Goal: Browse casually: Explore the website without a specific task or goal

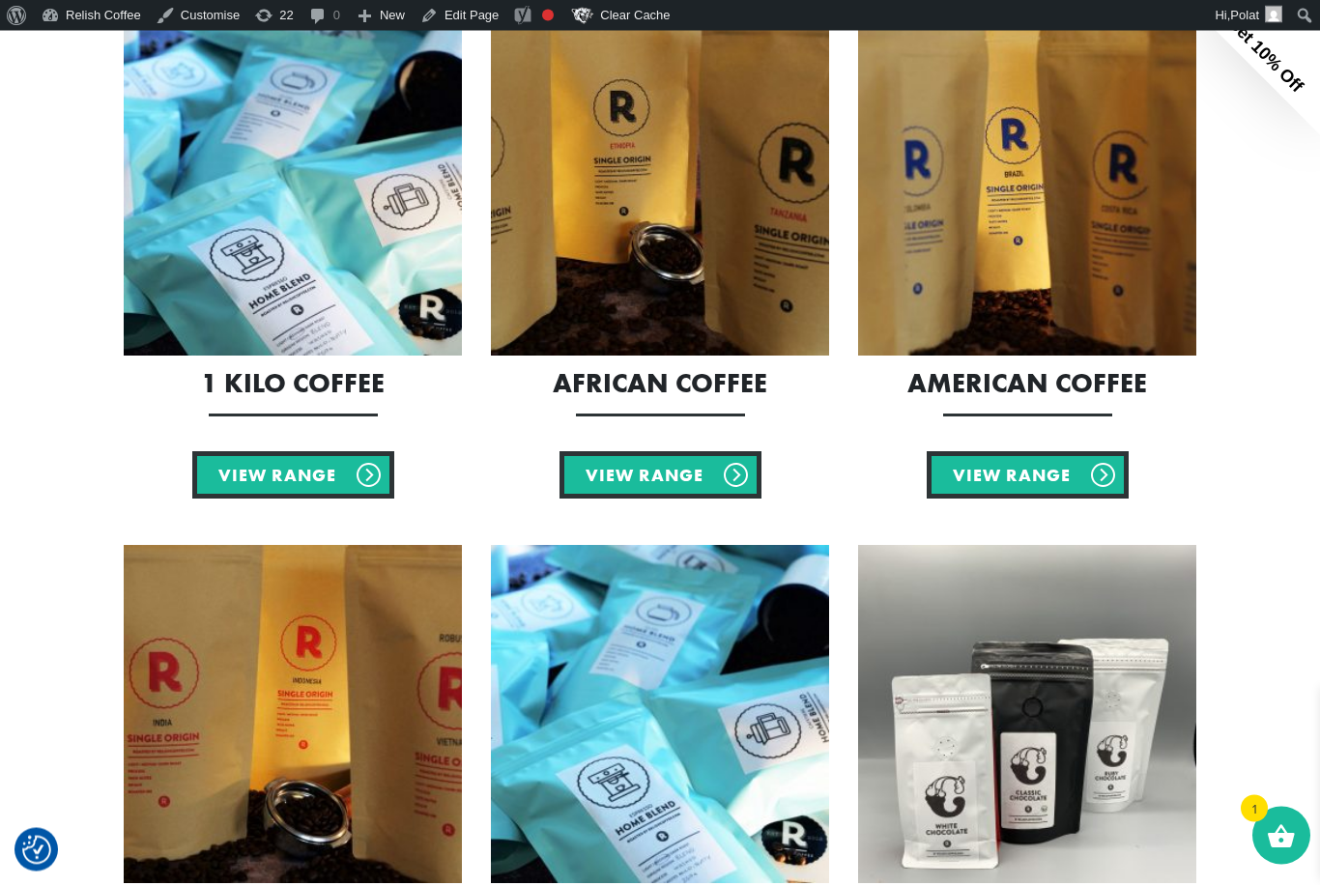
scroll to position [875, 0]
click at [301, 478] on link "View Range" at bounding box center [293, 474] width 202 height 47
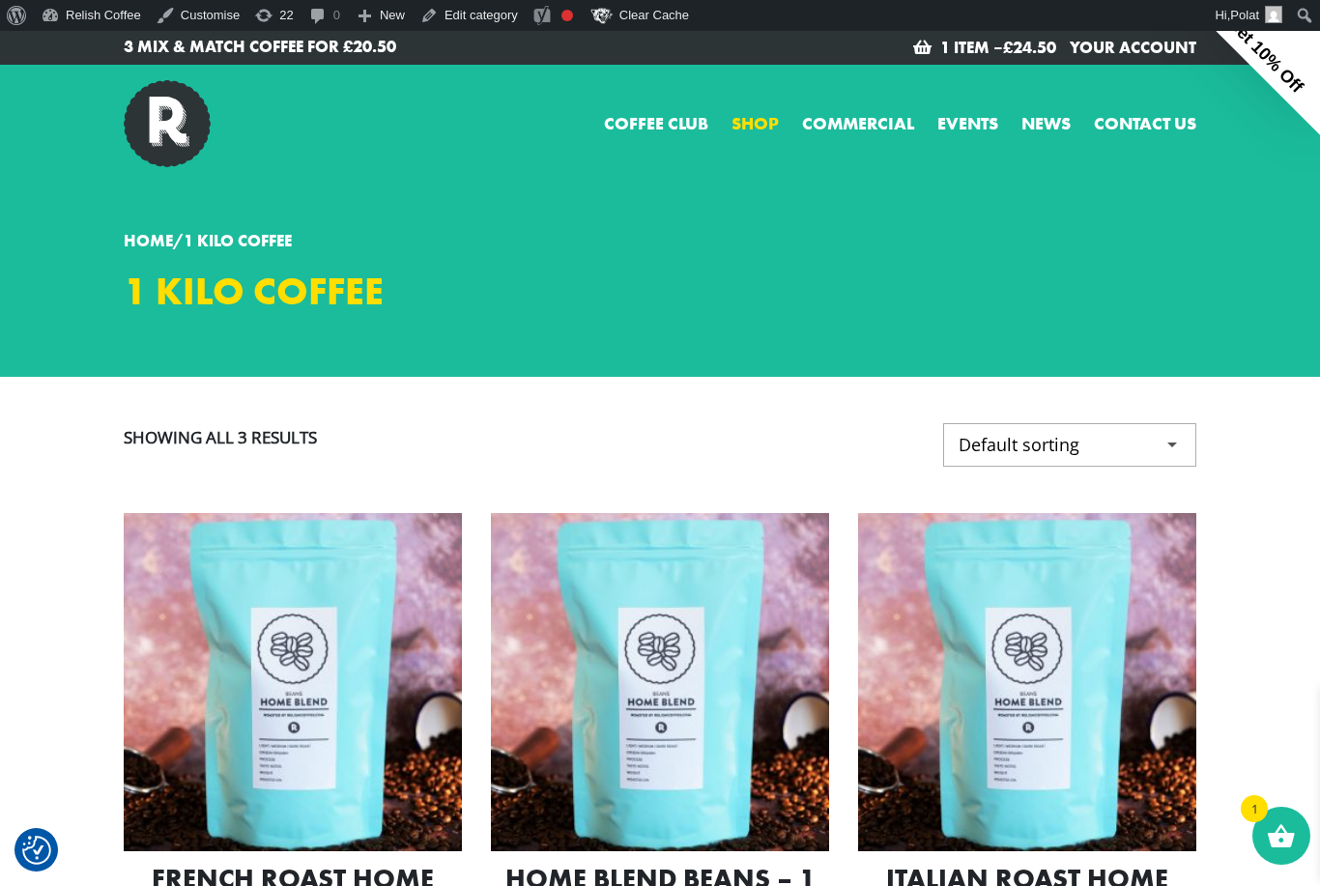
click at [755, 122] on link "Shop" at bounding box center [755, 123] width 47 height 26
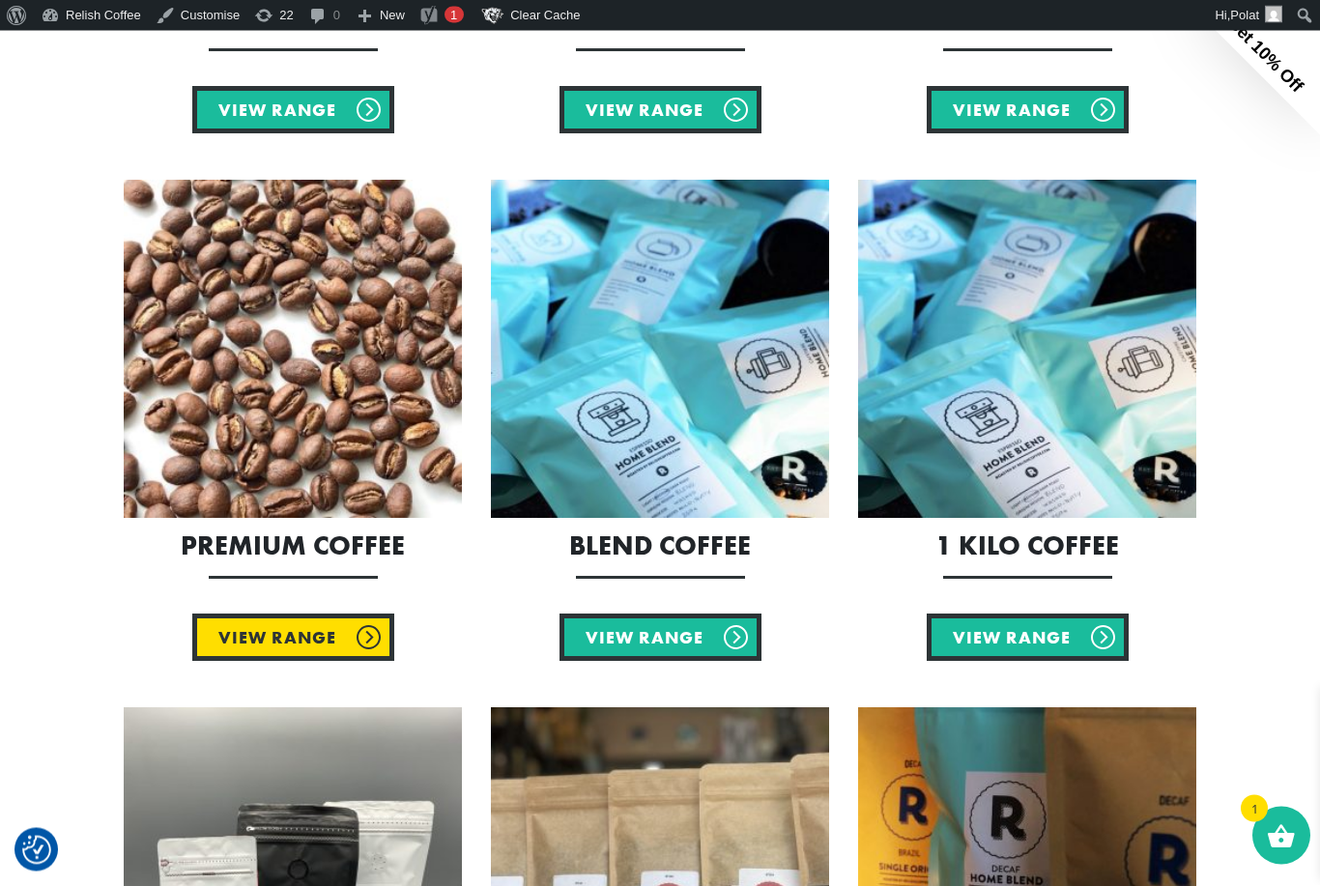
scroll to position [810, 0]
click at [332, 653] on link "View Range" at bounding box center [293, 637] width 202 height 47
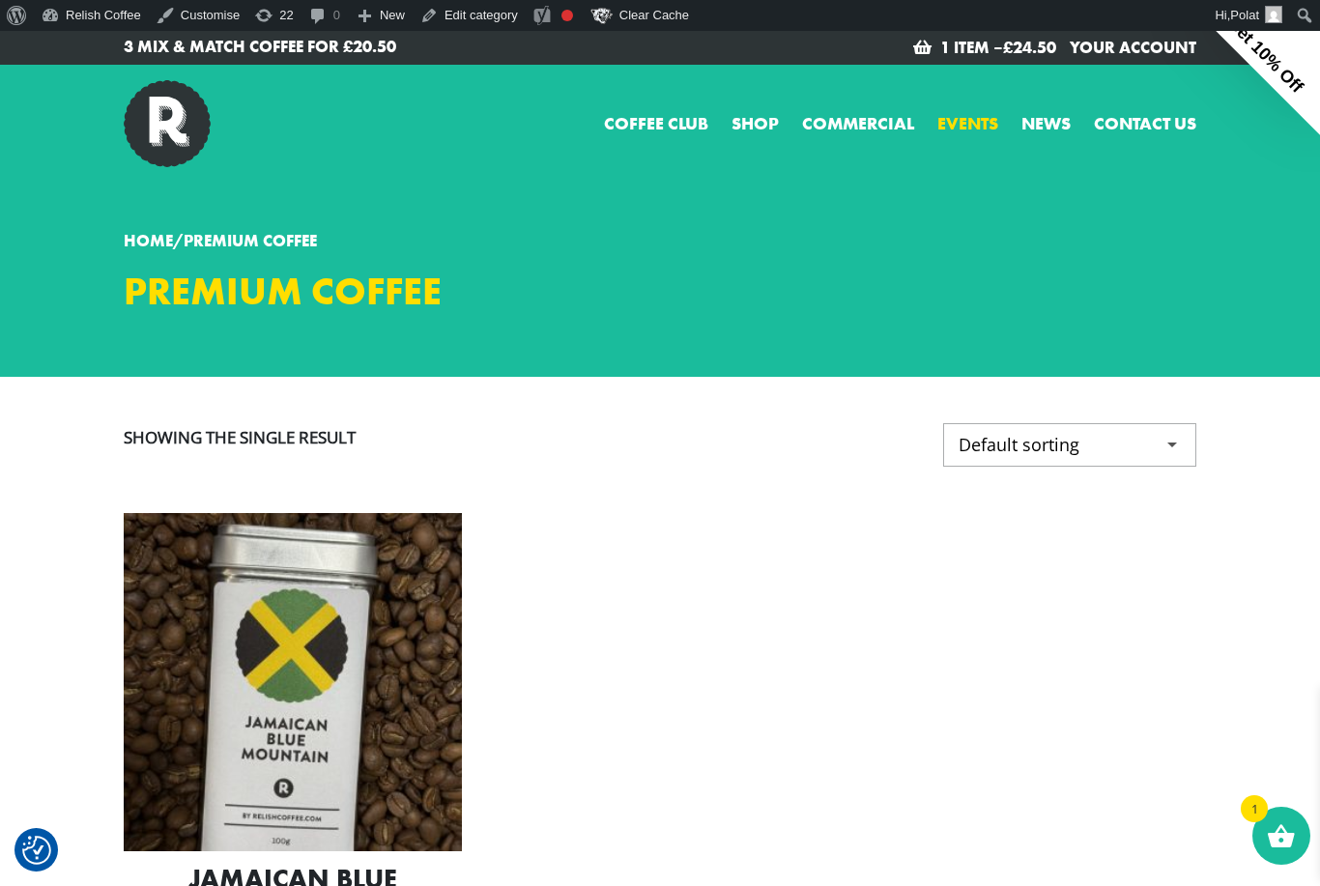
click at [963, 126] on link "Events" at bounding box center [968, 123] width 61 height 26
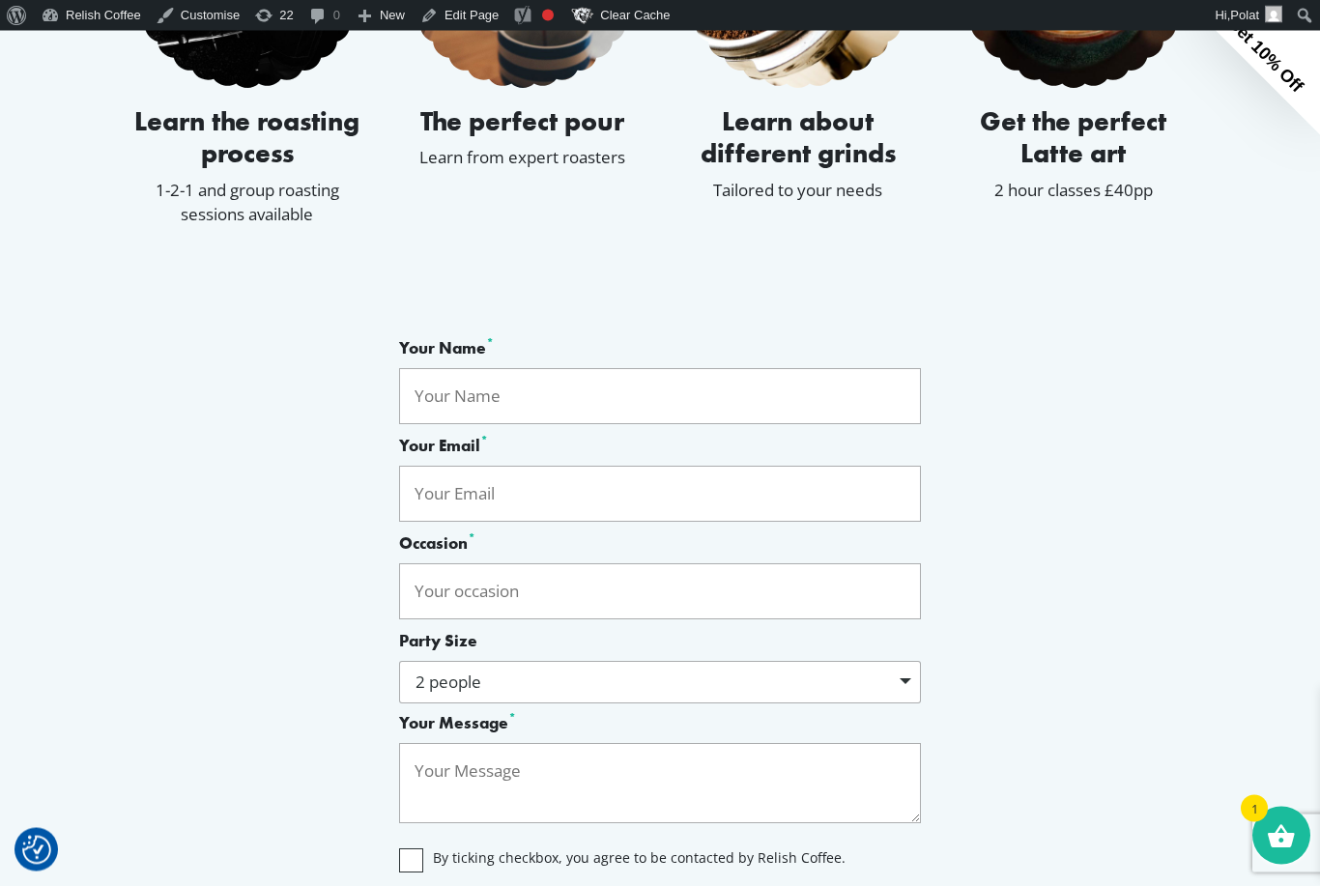
scroll to position [1065, 0]
click at [906, 704] on div "2 people" at bounding box center [660, 682] width 522 height 43
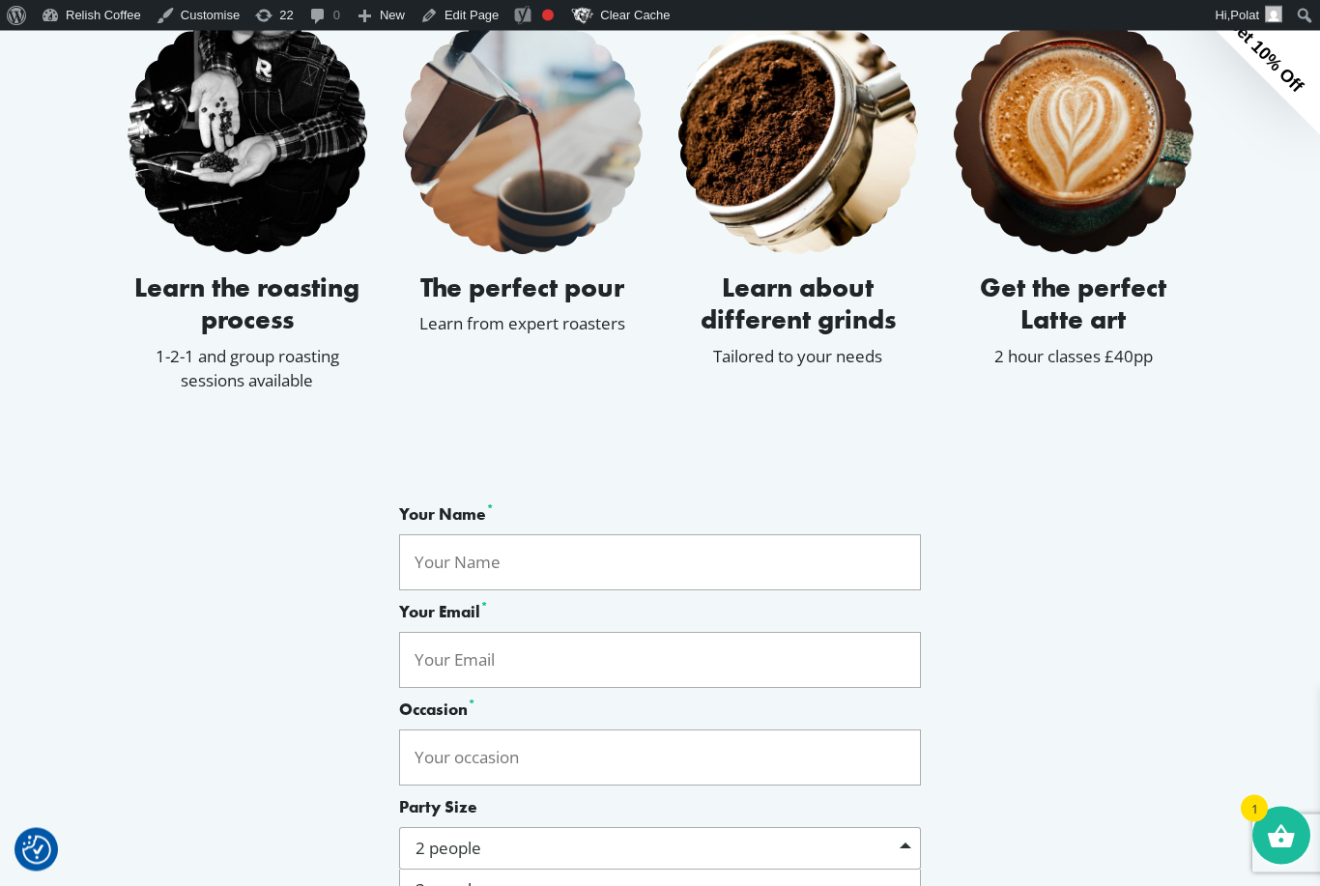
scroll to position [899, 0]
click at [1057, 511] on div "Your Name * Your Email * Occasion * Party Size 2 people 3 people 4 people 5 peo…" at bounding box center [660, 806] width 1102 height 702
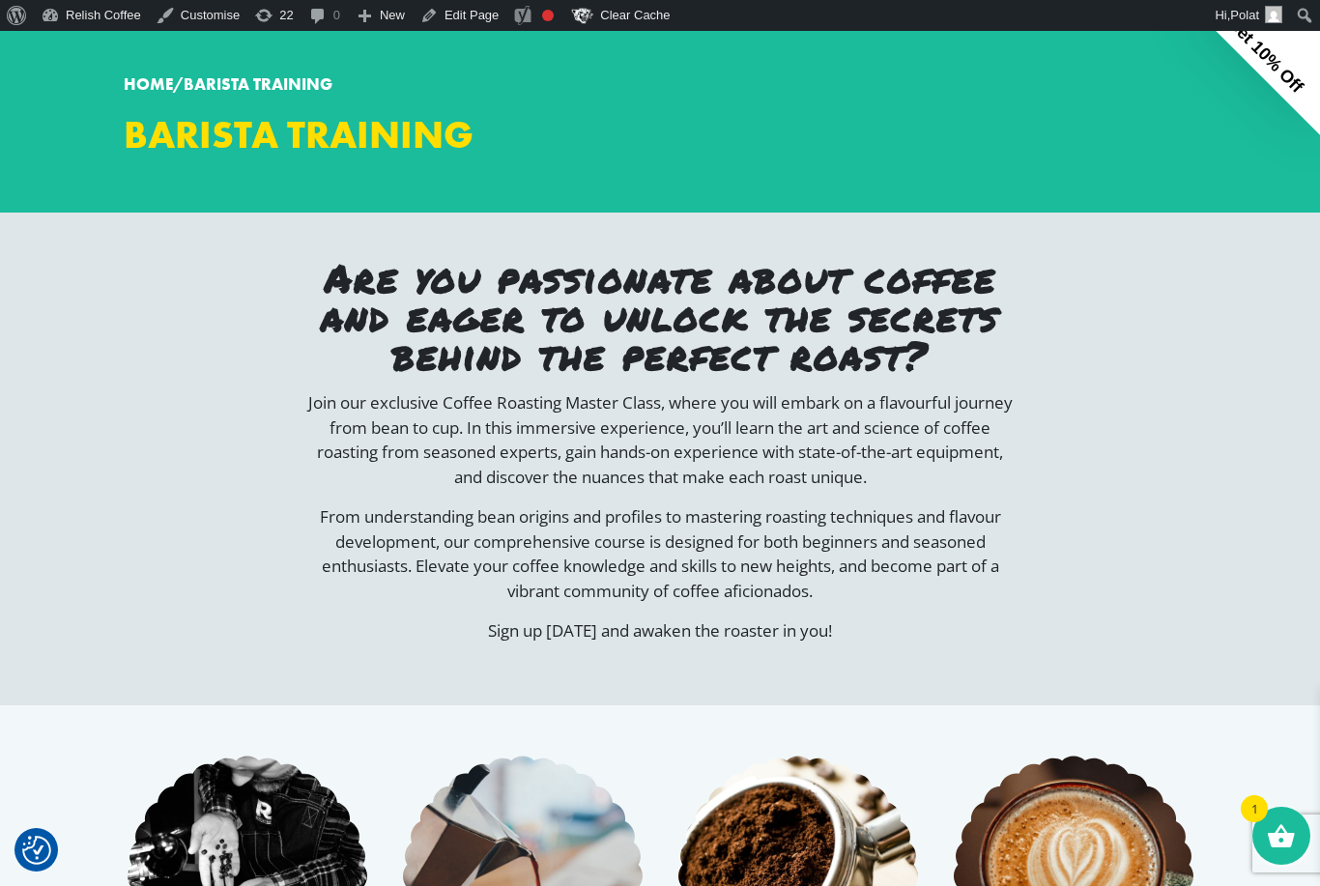
scroll to position [0, 0]
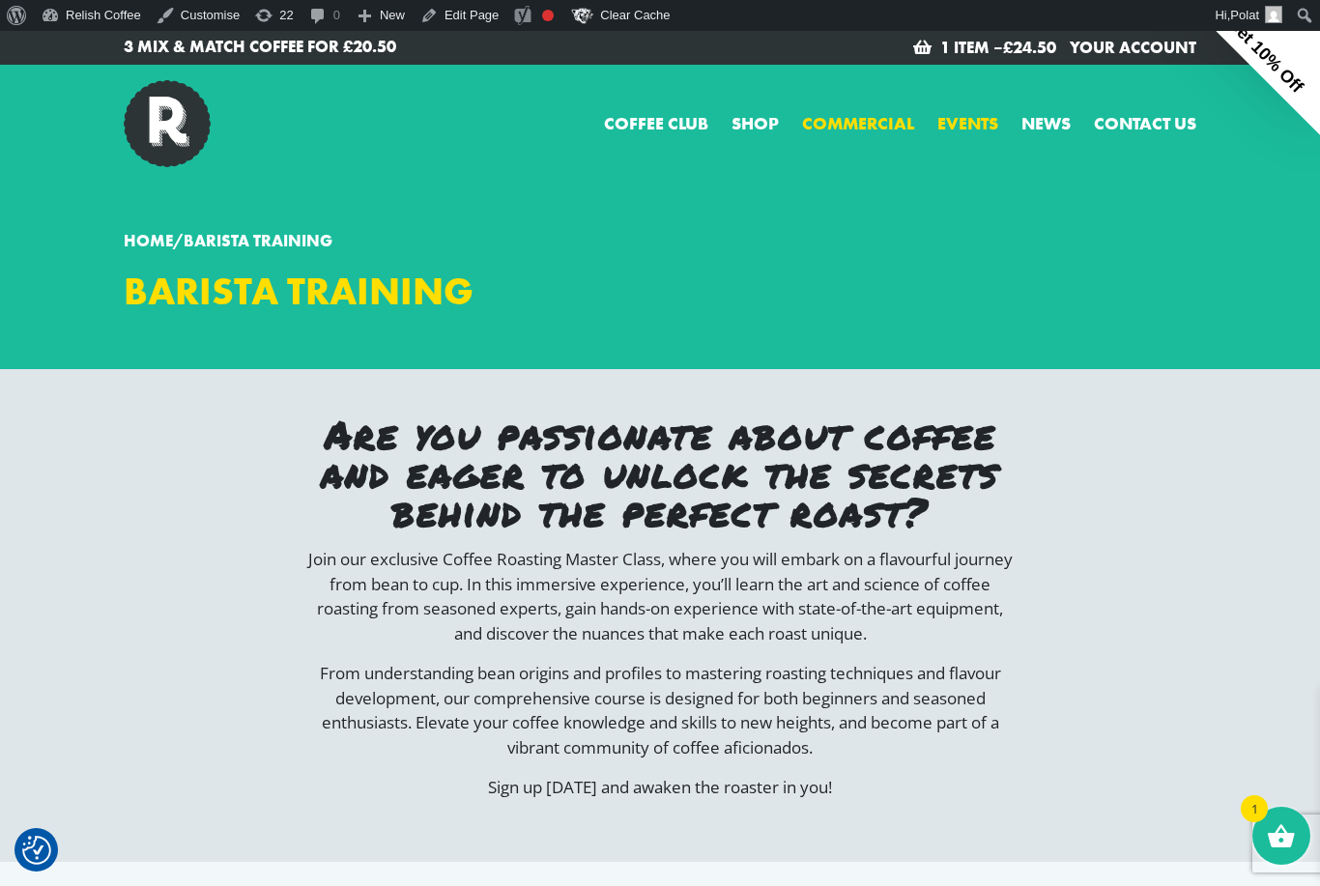
click at [859, 122] on link "Commercial" at bounding box center [858, 123] width 112 height 26
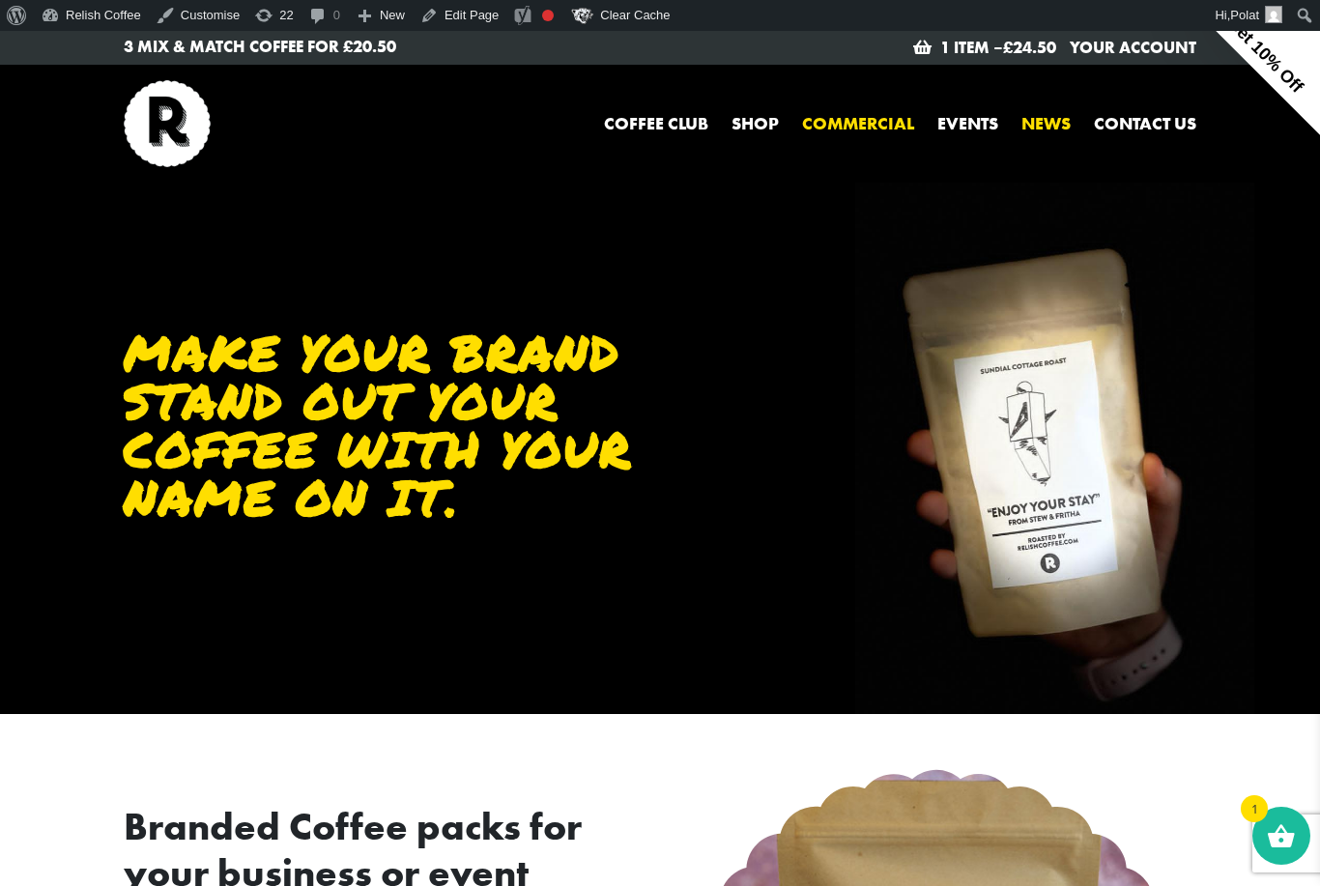
click at [1036, 117] on link "News" at bounding box center [1046, 123] width 49 height 26
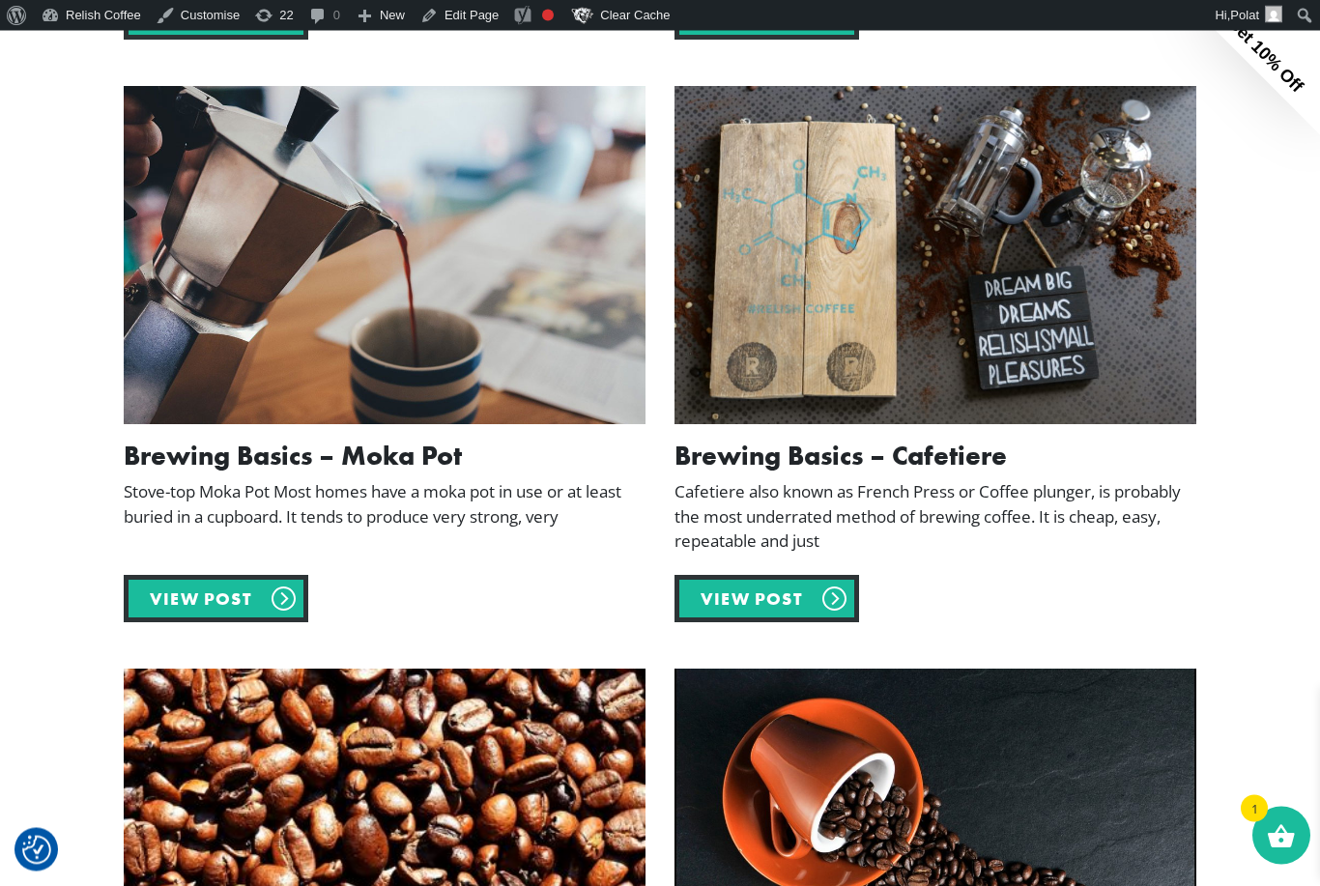
scroll to position [2056, 0]
click at [281, 595] on link "View post" at bounding box center [216, 598] width 185 height 47
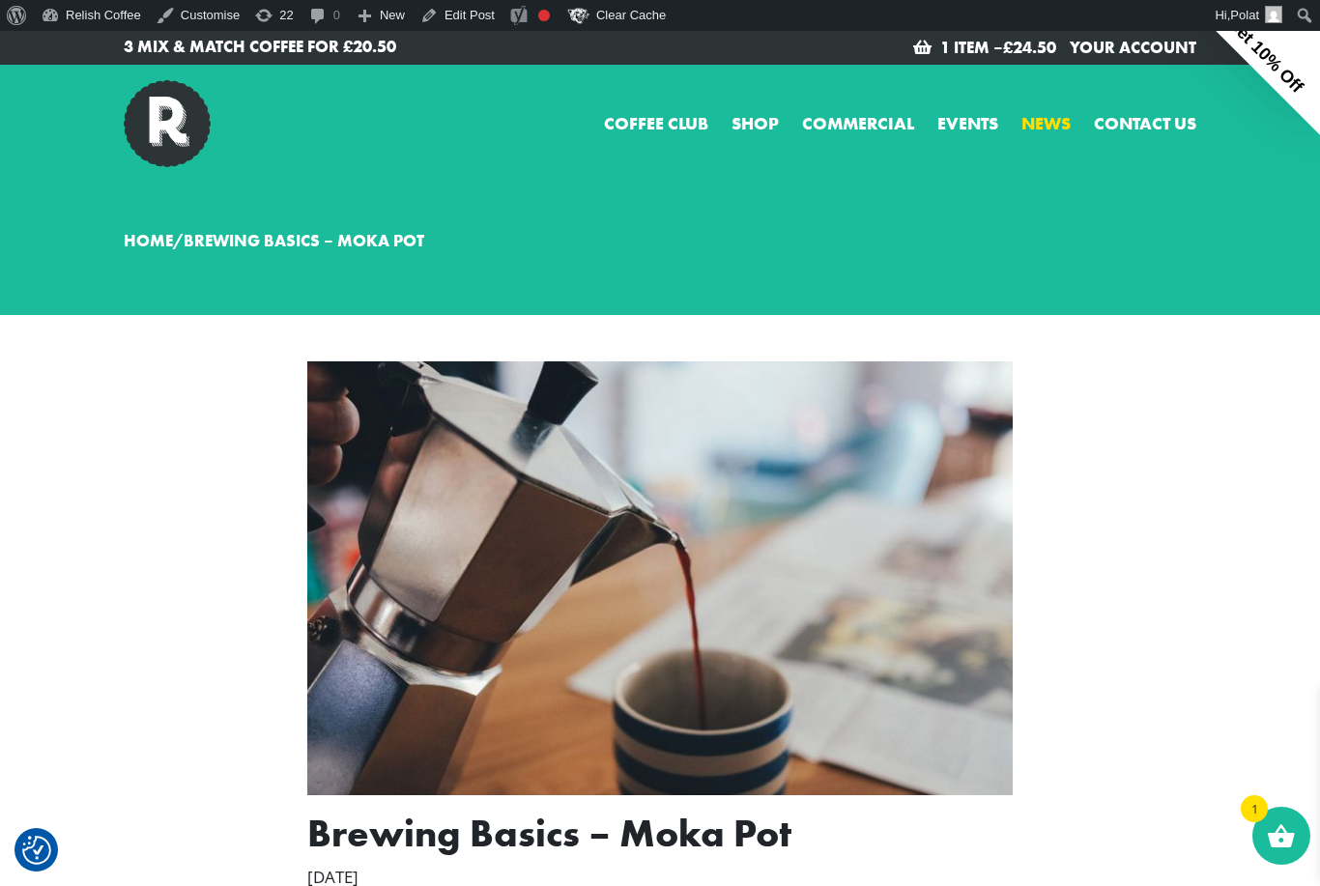
click at [1060, 127] on link "News" at bounding box center [1046, 123] width 49 height 26
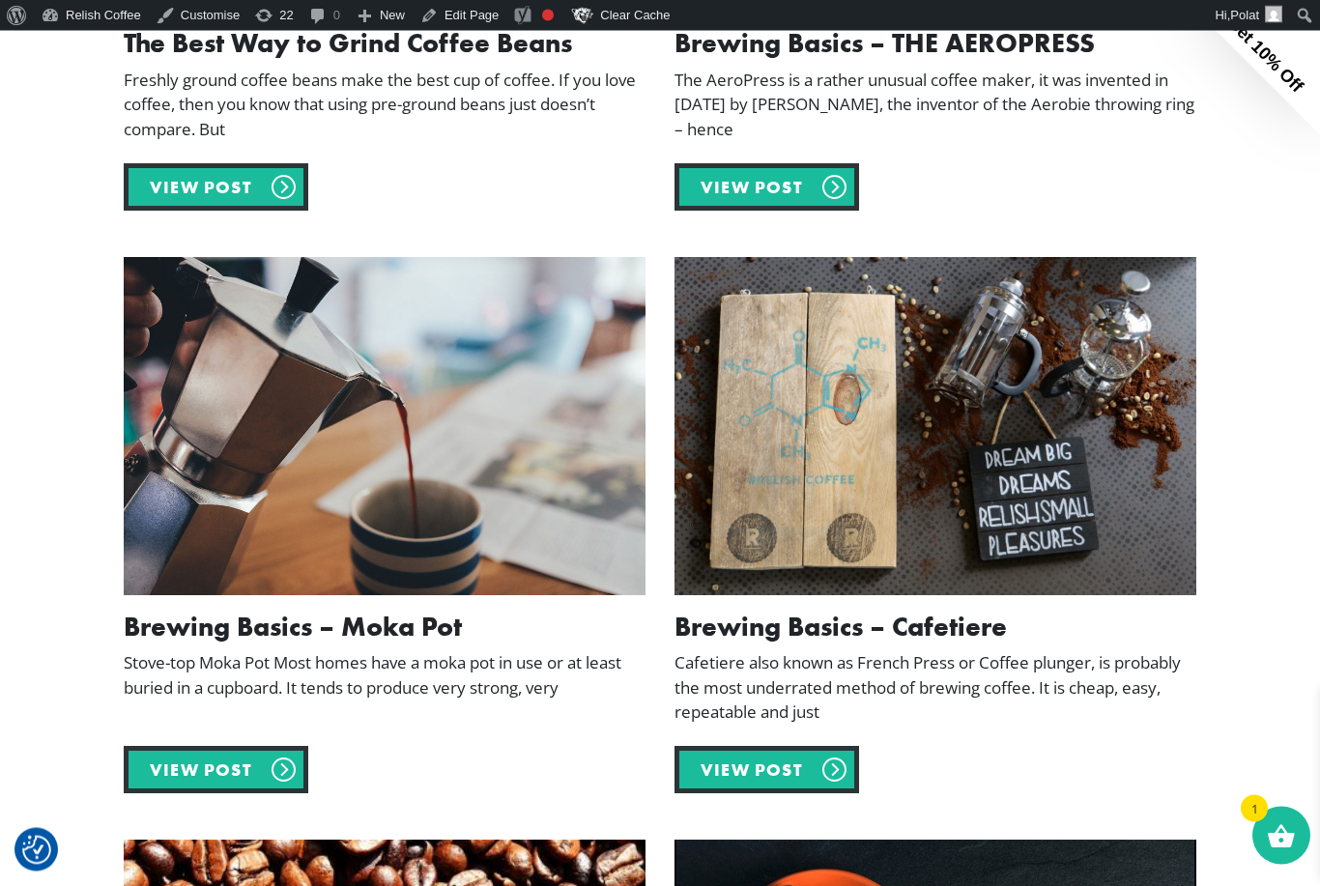
scroll to position [1885, 0]
click at [798, 765] on link "View post" at bounding box center [767, 769] width 185 height 47
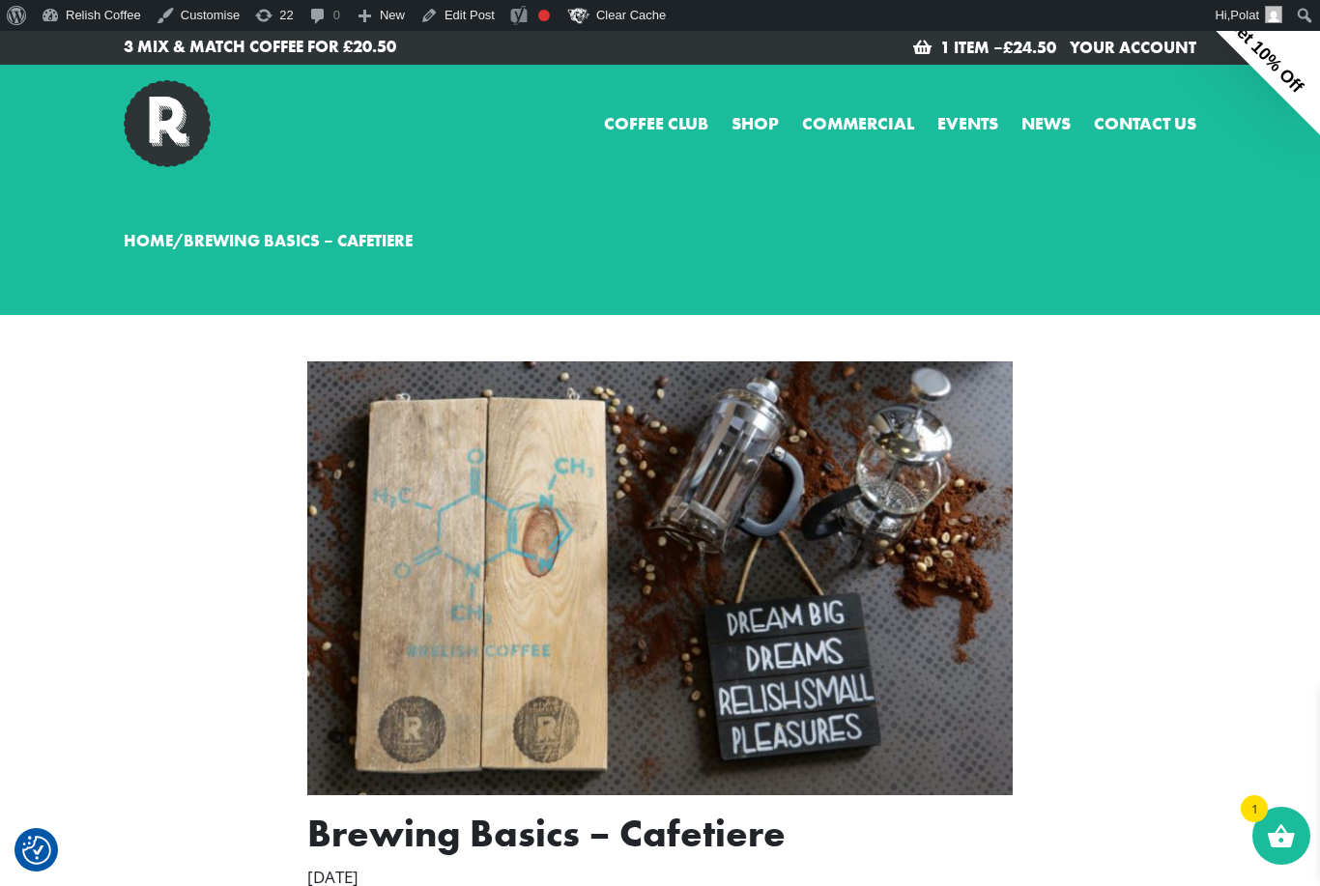
drag, startPoint x: 983, startPoint y: 4, endPoint x: -1, endPoint y: -1, distance: 983.9
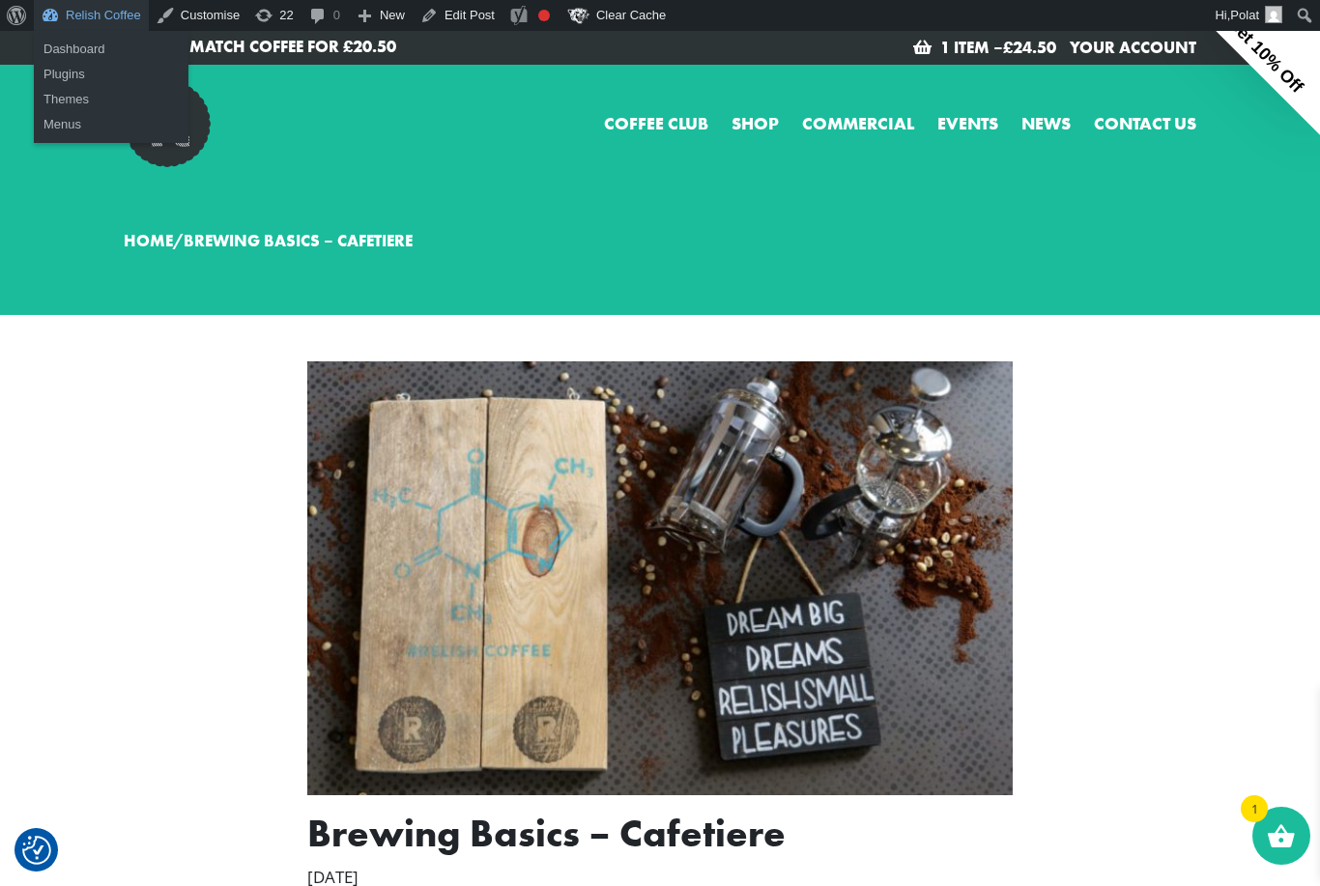
click at [80, 14] on link "Relish Coffee" at bounding box center [91, 15] width 115 height 31
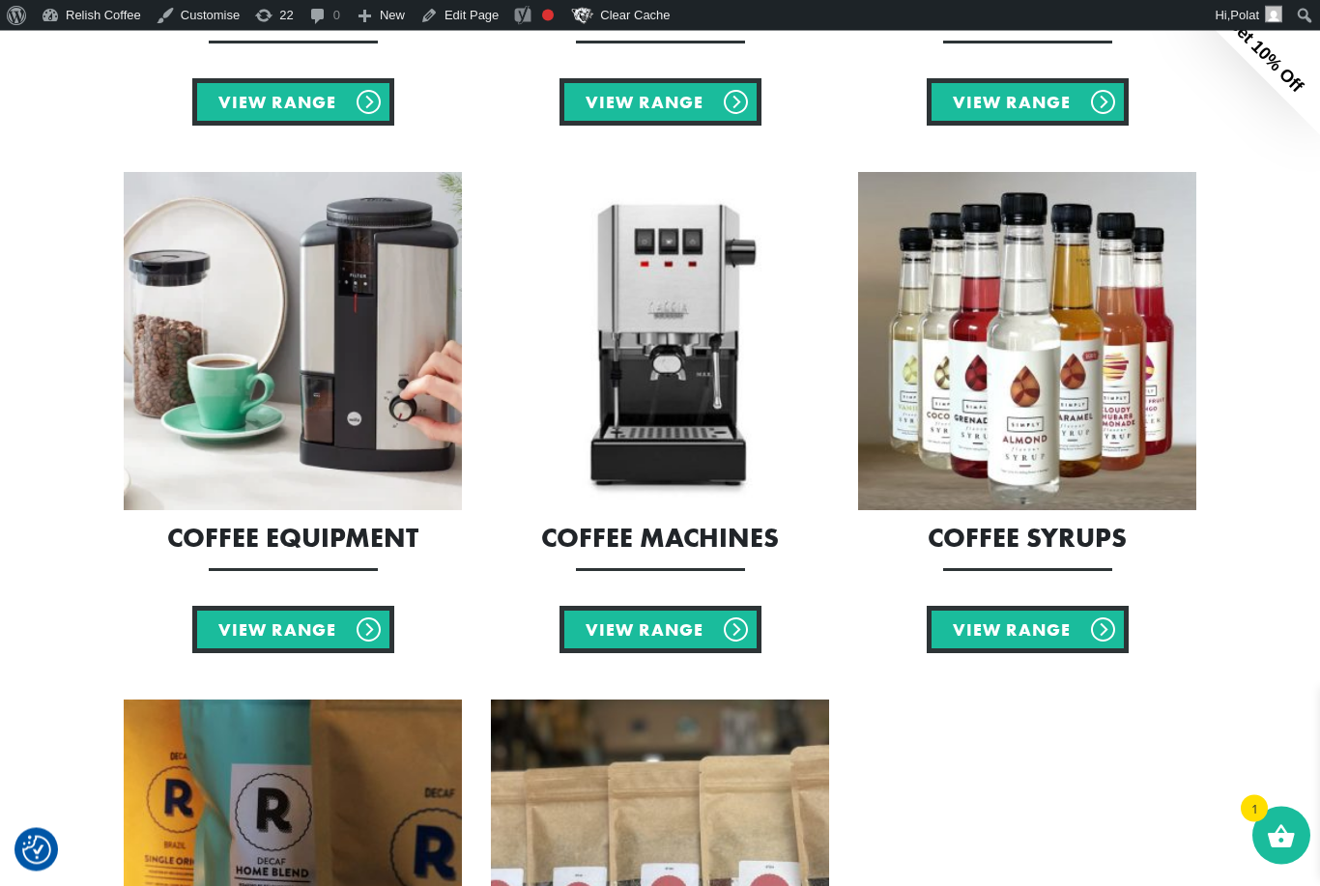
scroll to position [1804, 0]
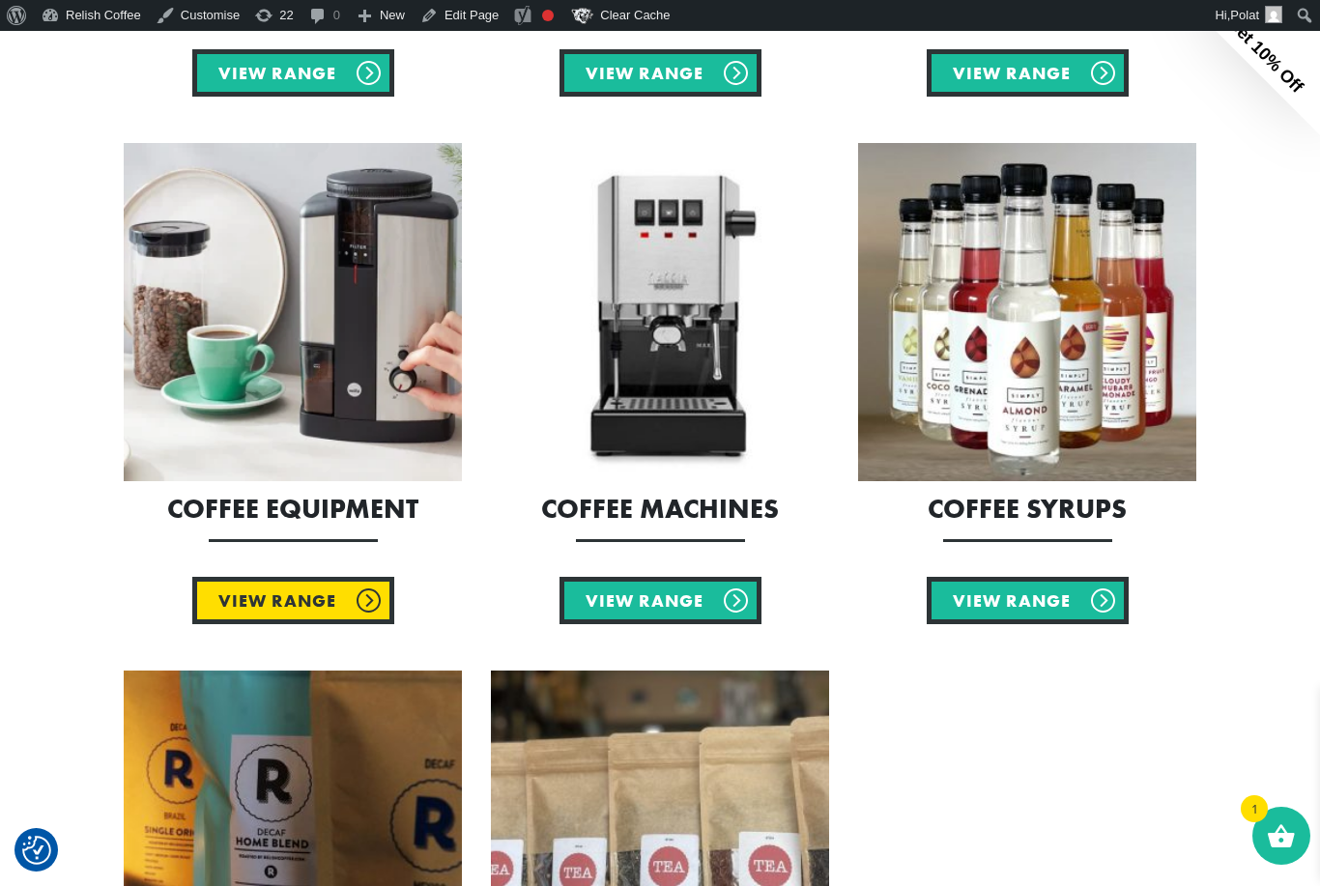
click at [279, 595] on link "View Range" at bounding box center [293, 600] width 202 height 47
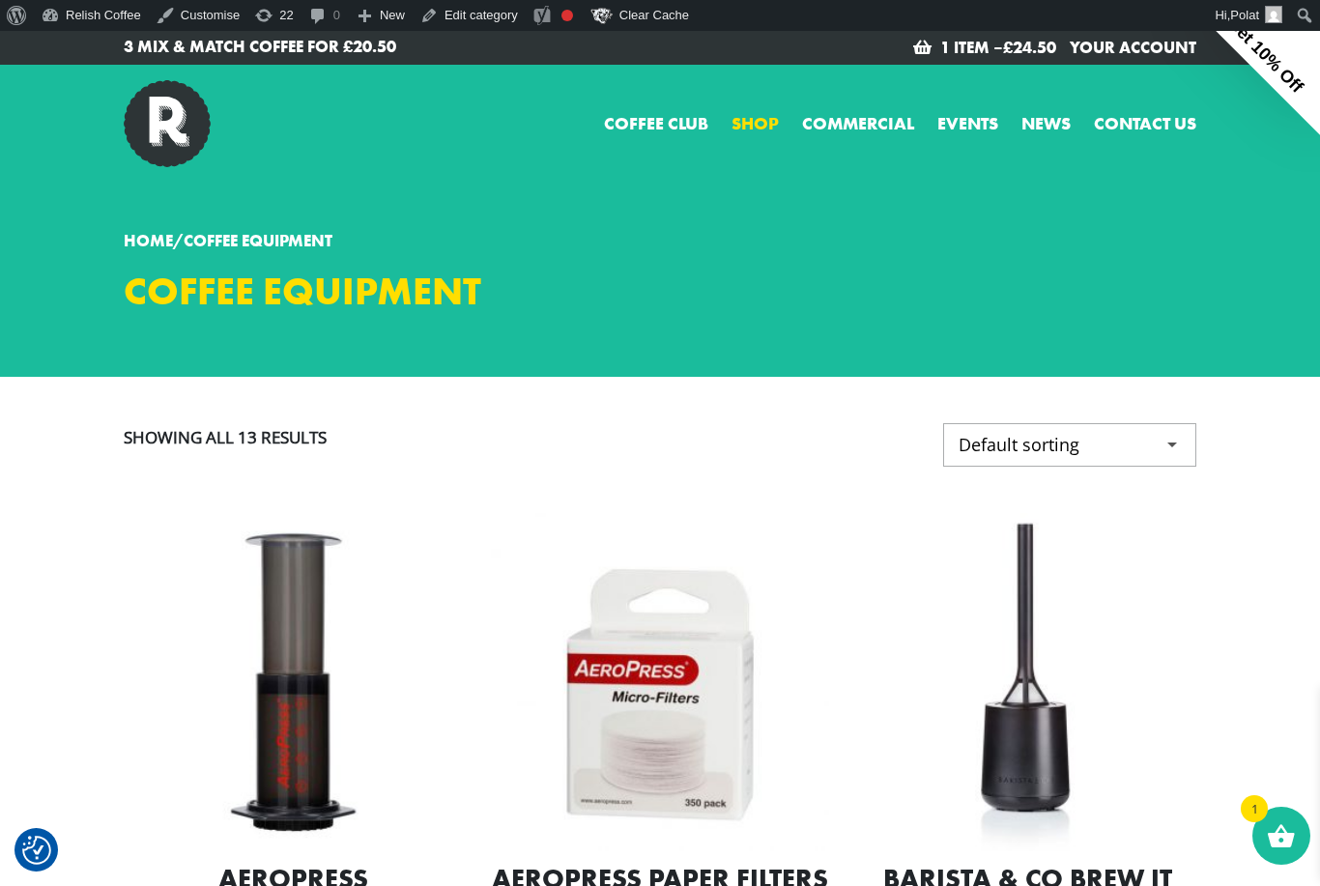
click at [755, 123] on link "Shop" at bounding box center [755, 123] width 47 height 26
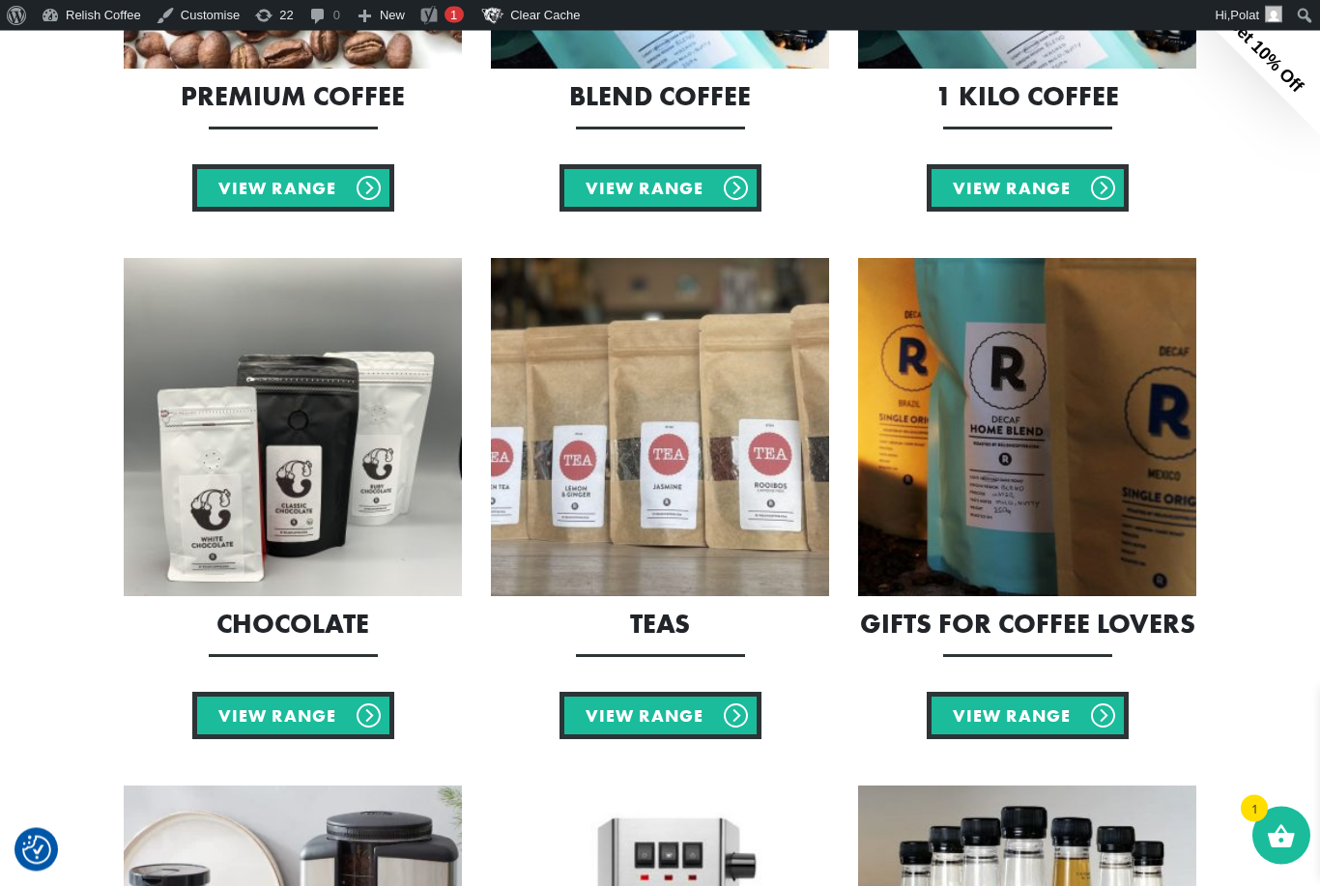
scroll to position [1266, 0]
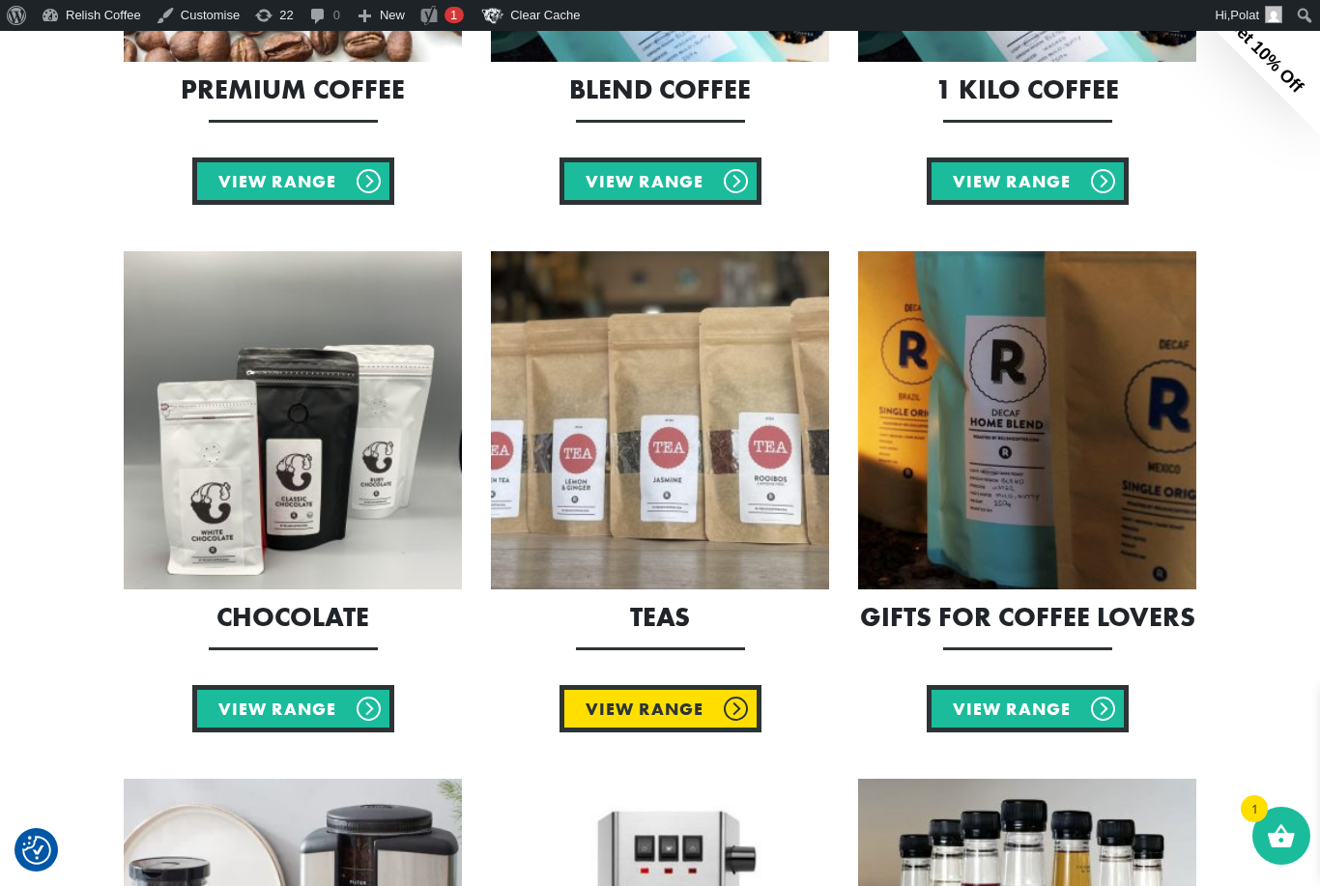
click at [658, 718] on link "View Range" at bounding box center [661, 708] width 202 height 47
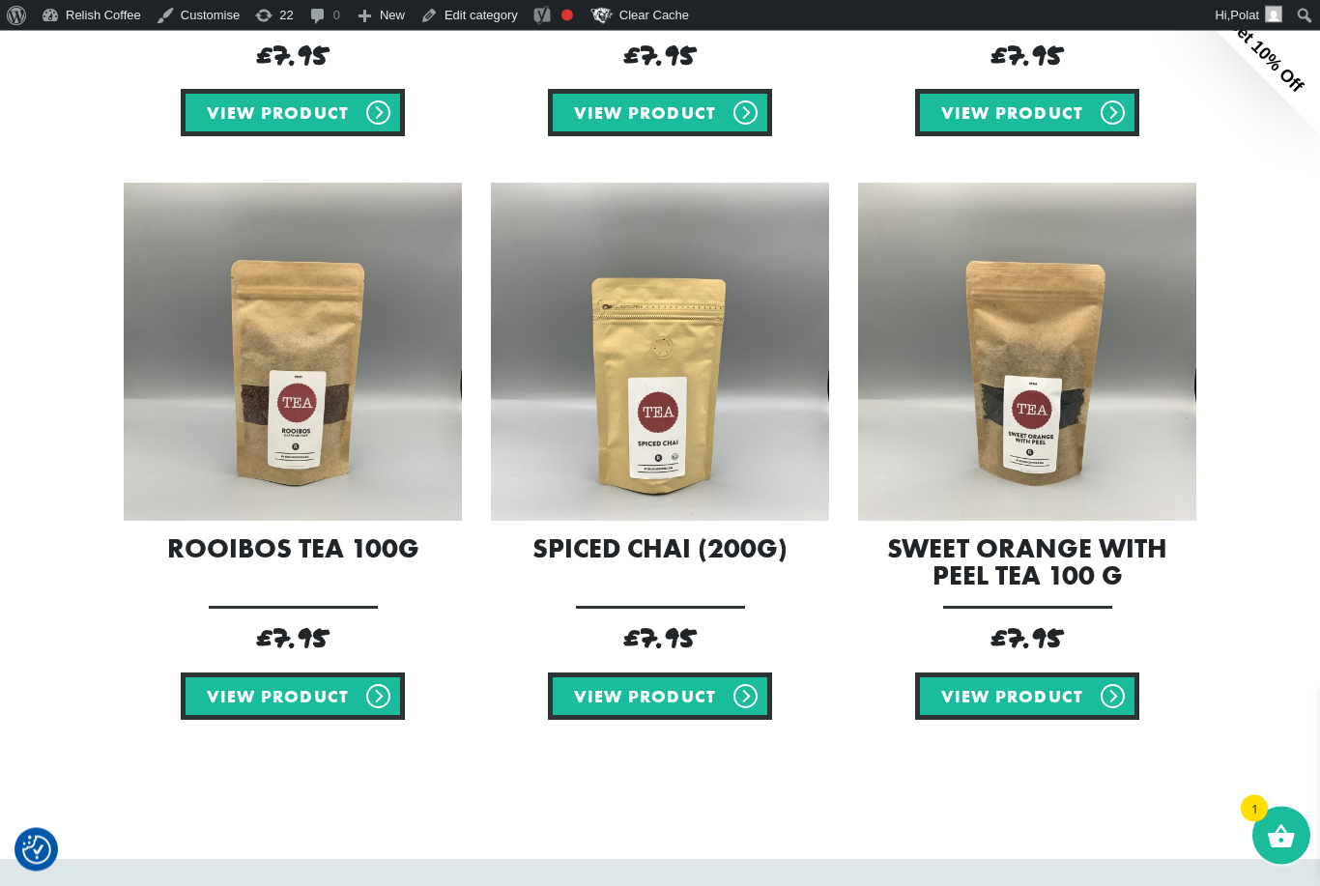
scroll to position [1497, 0]
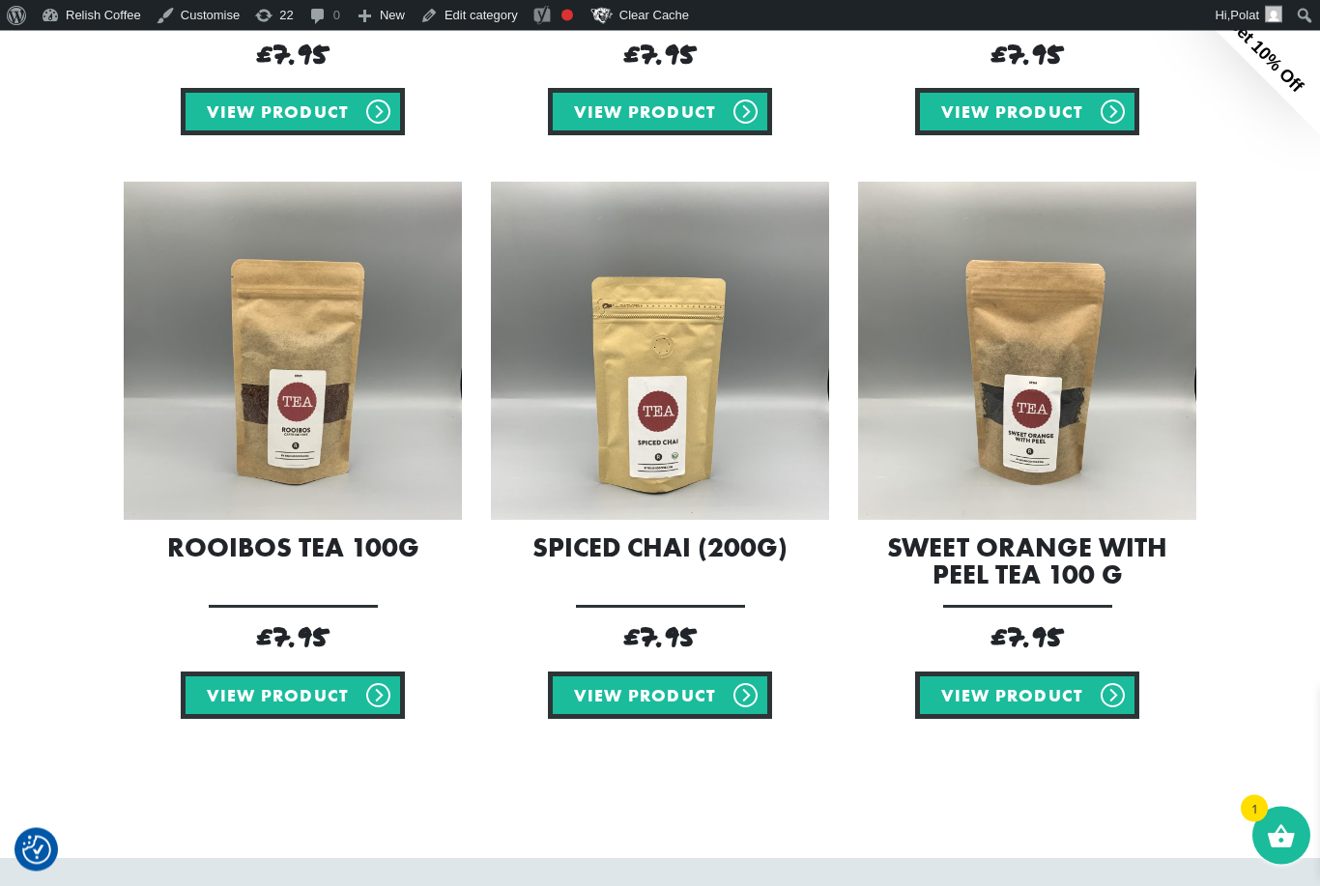
click at [291, 440] on img at bounding box center [293, 352] width 338 height 338
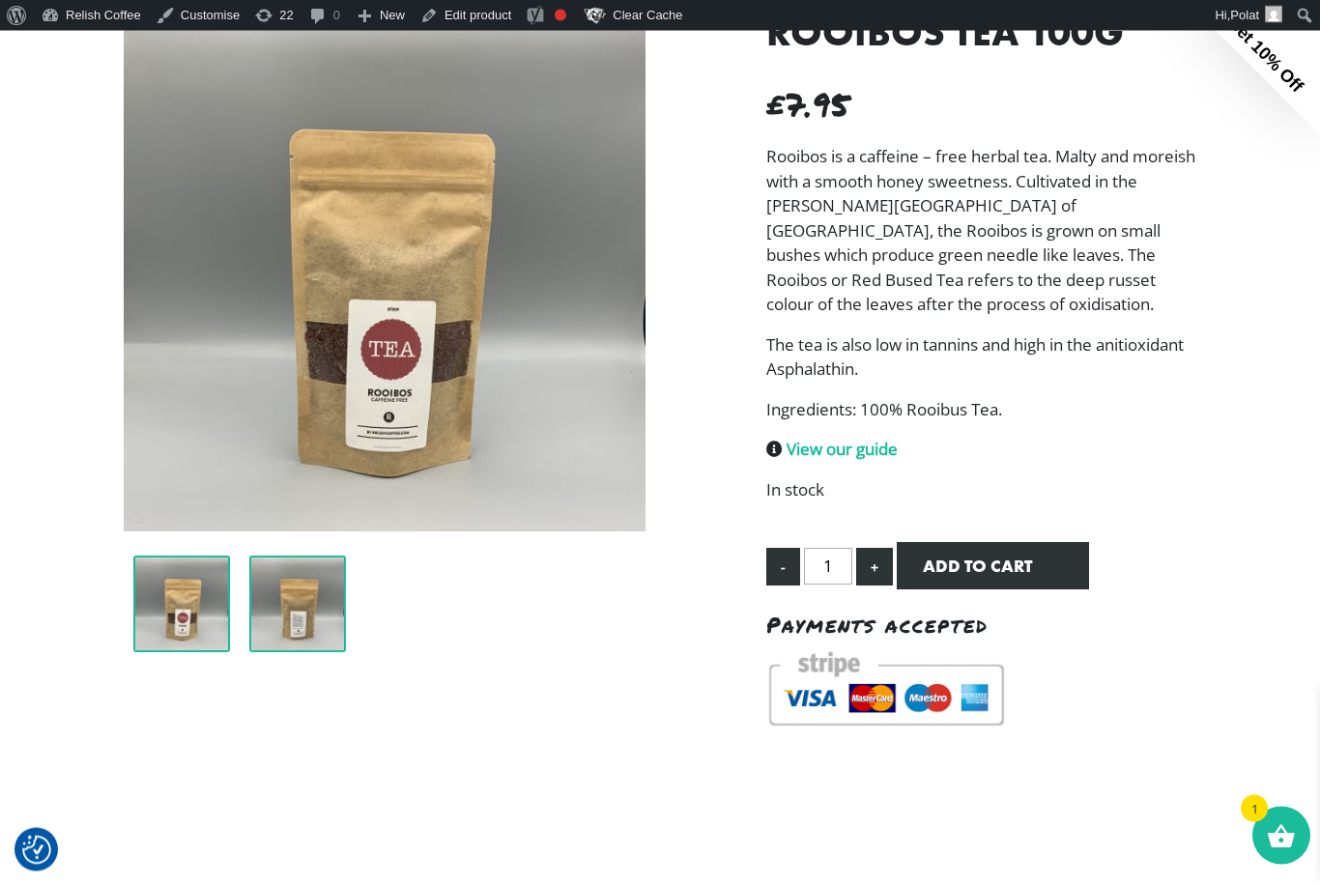
scroll to position [251, 0]
click at [290, 613] on img at bounding box center [297, 604] width 97 height 97
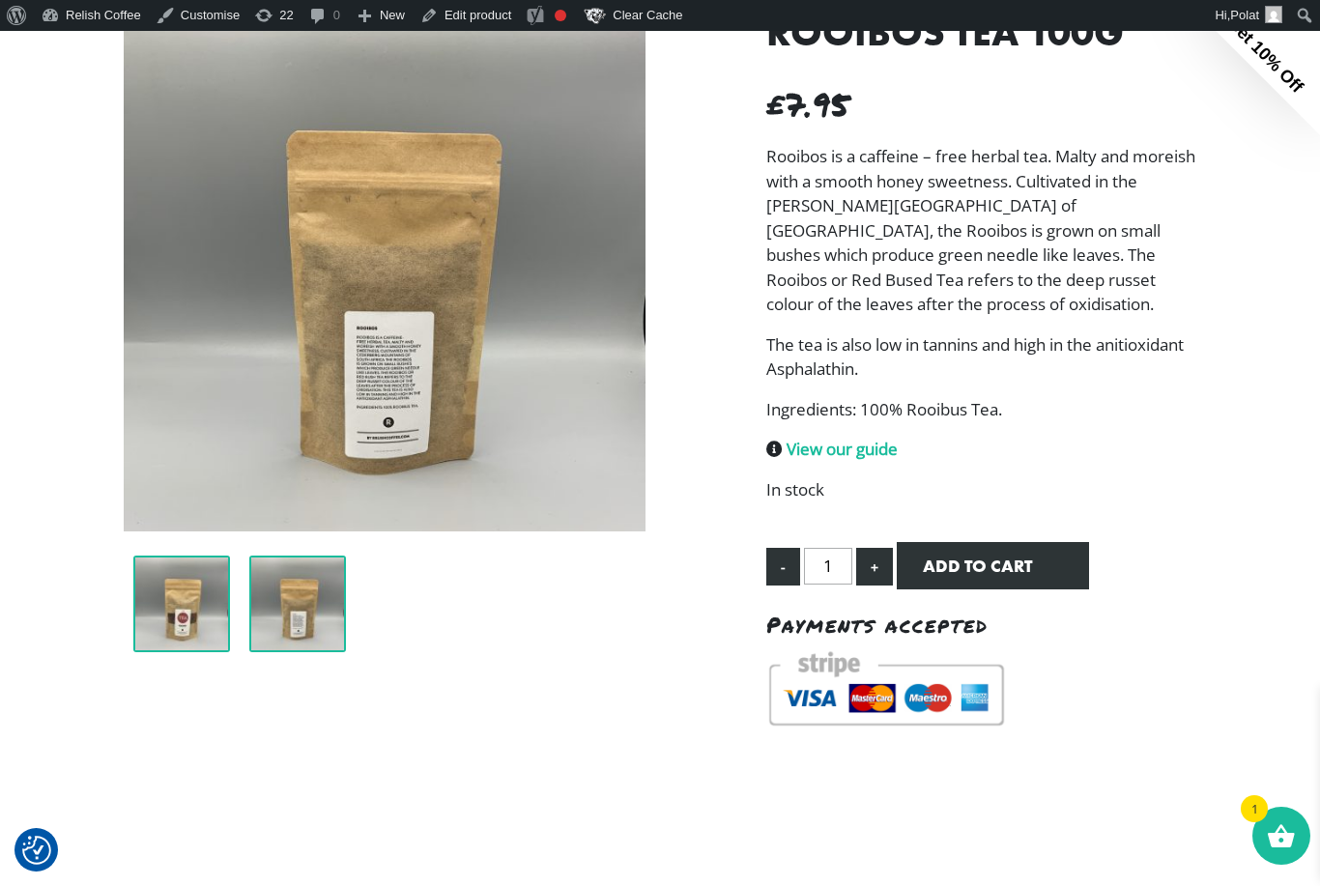
click at [204, 609] on img at bounding box center [181, 604] width 97 height 97
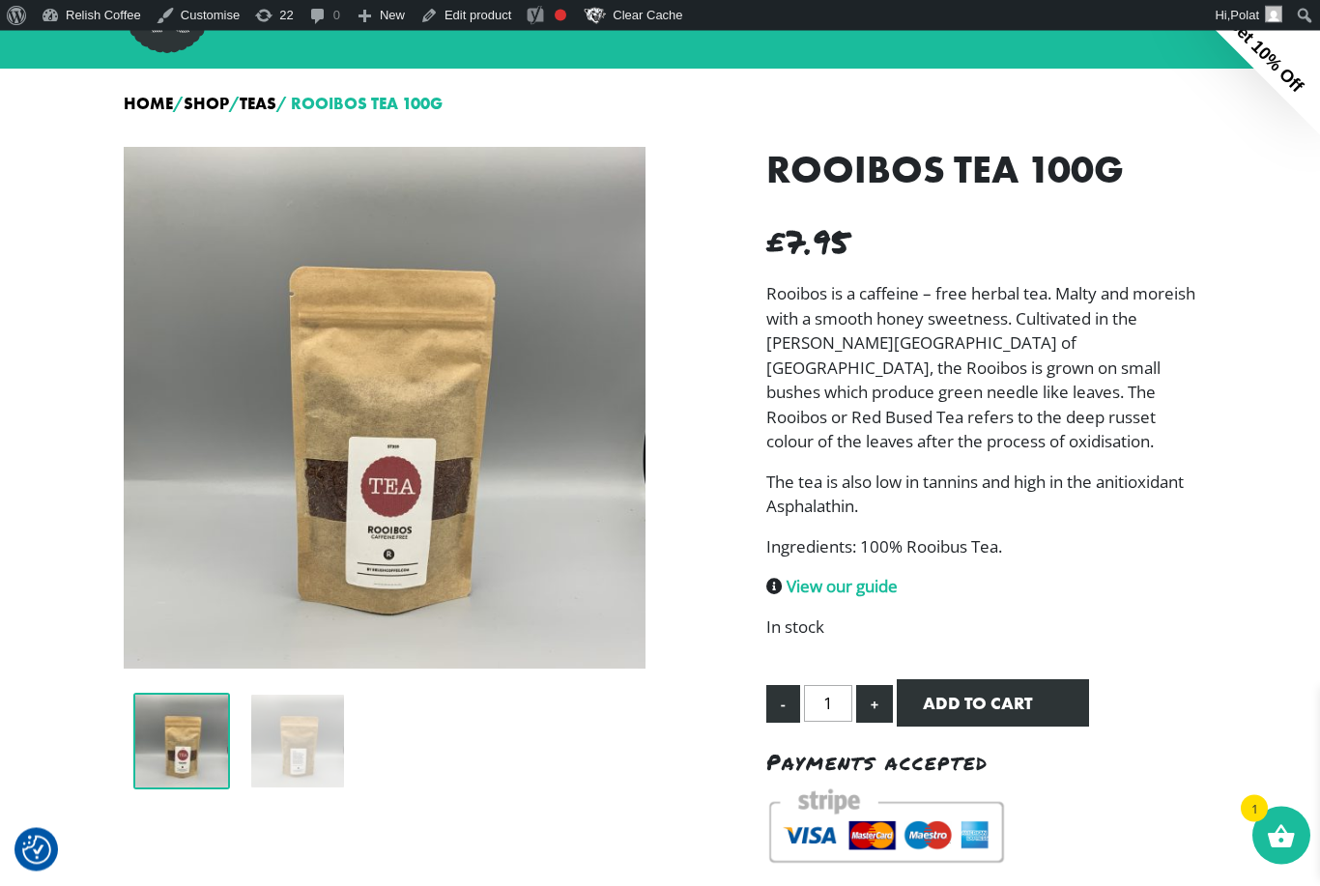
scroll to position [0, 0]
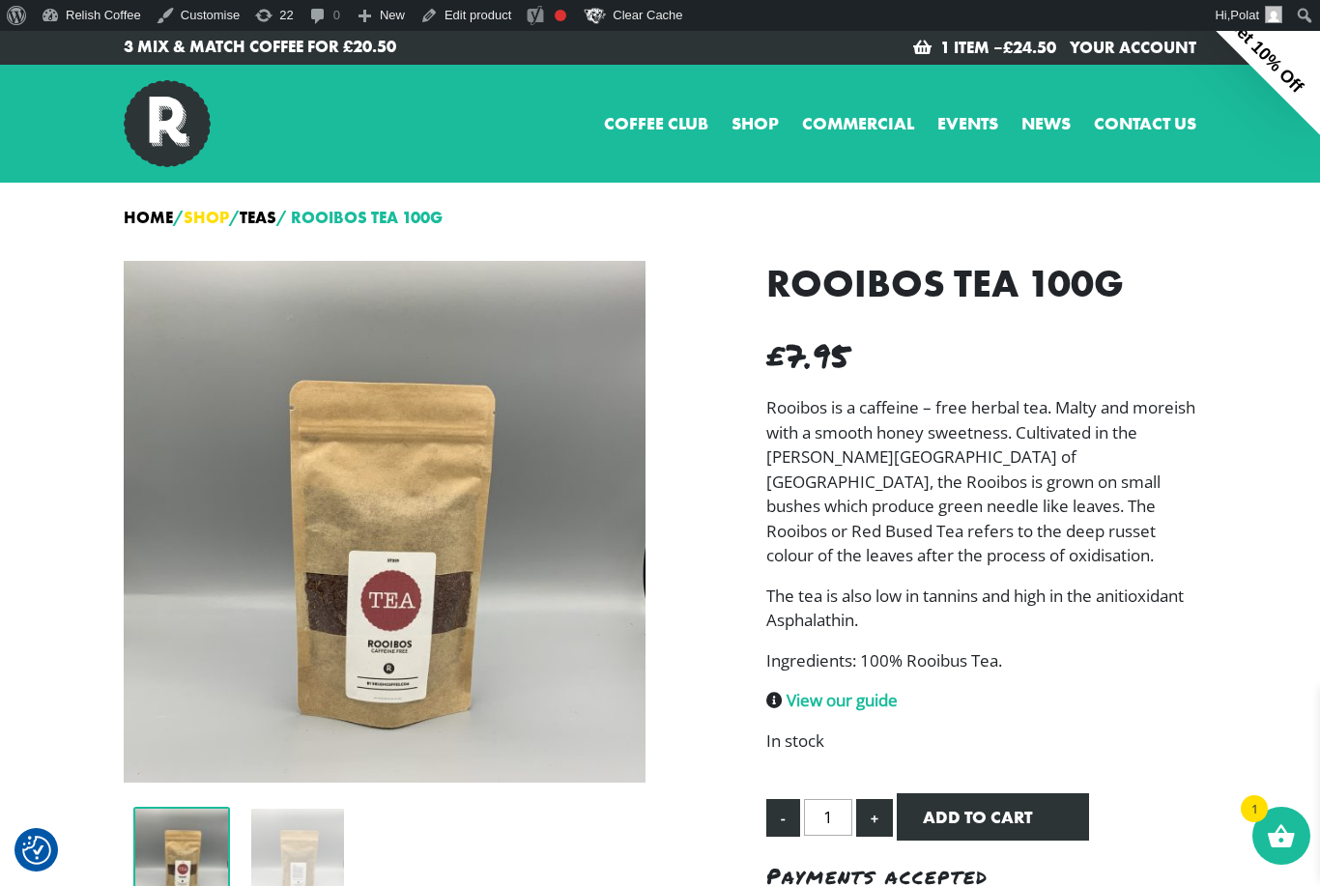
click at [216, 219] on link "Shop" at bounding box center [206, 217] width 45 height 21
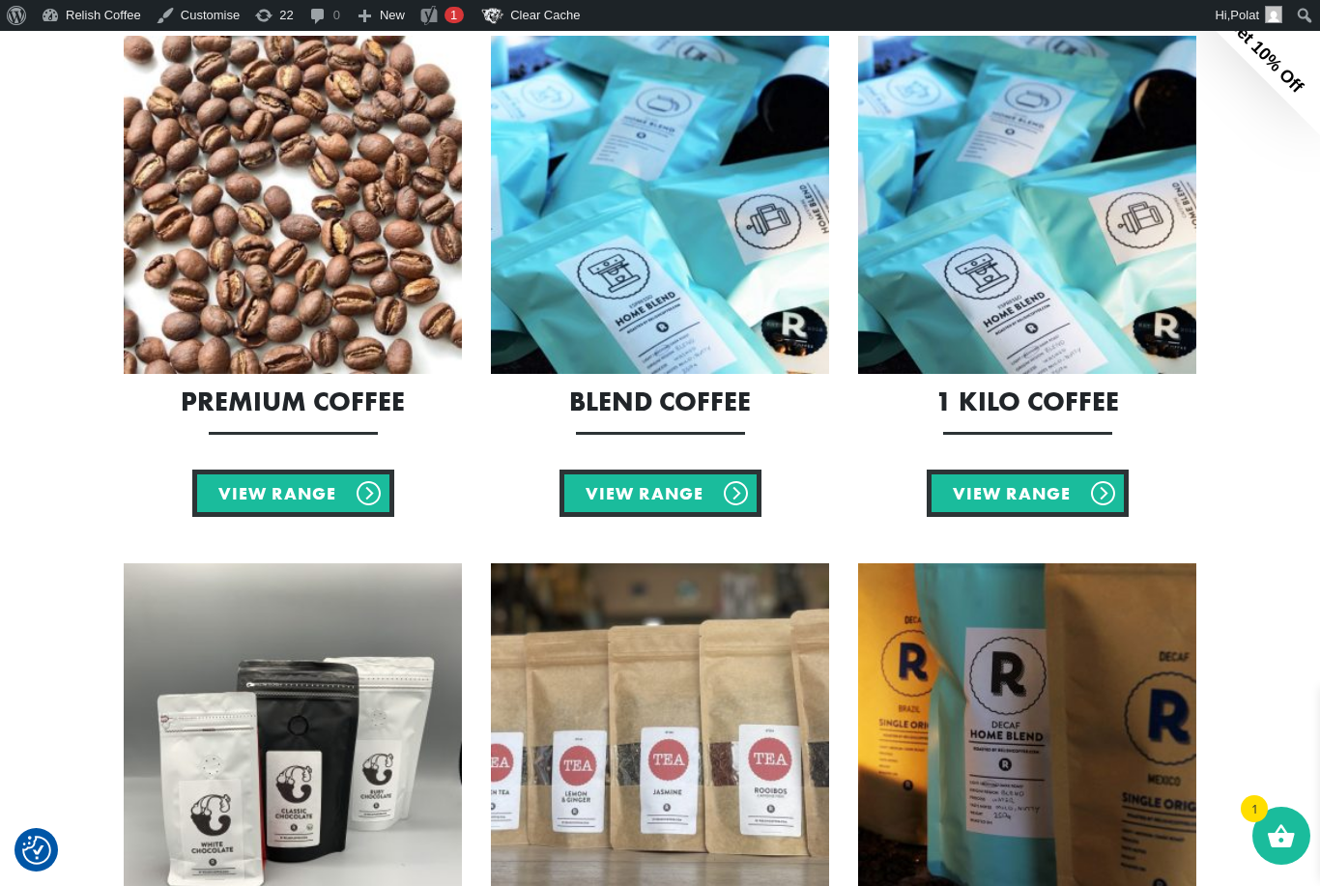
scroll to position [968, 0]
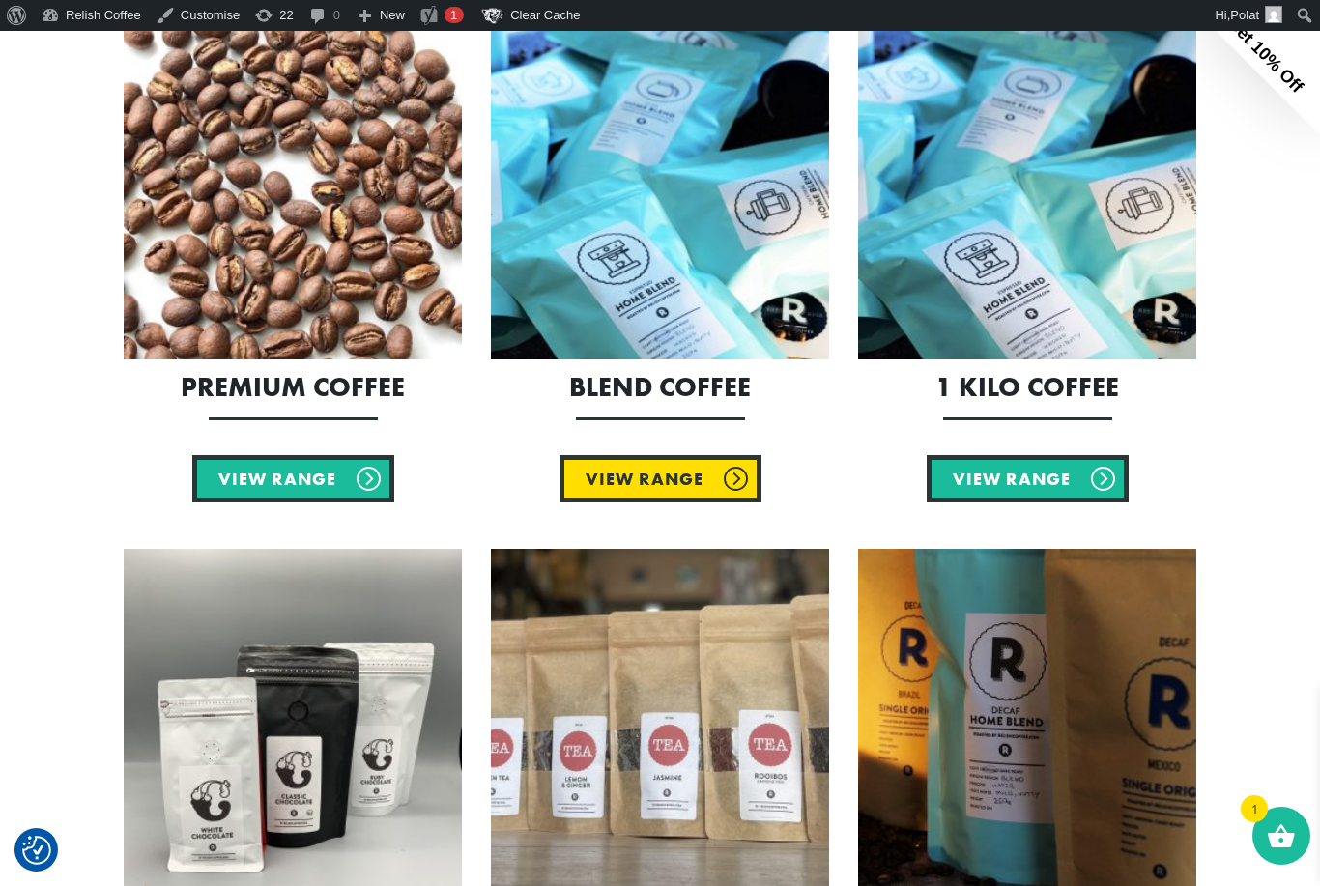
click at [656, 474] on link "View Range" at bounding box center [661, 478] width 202 height 47
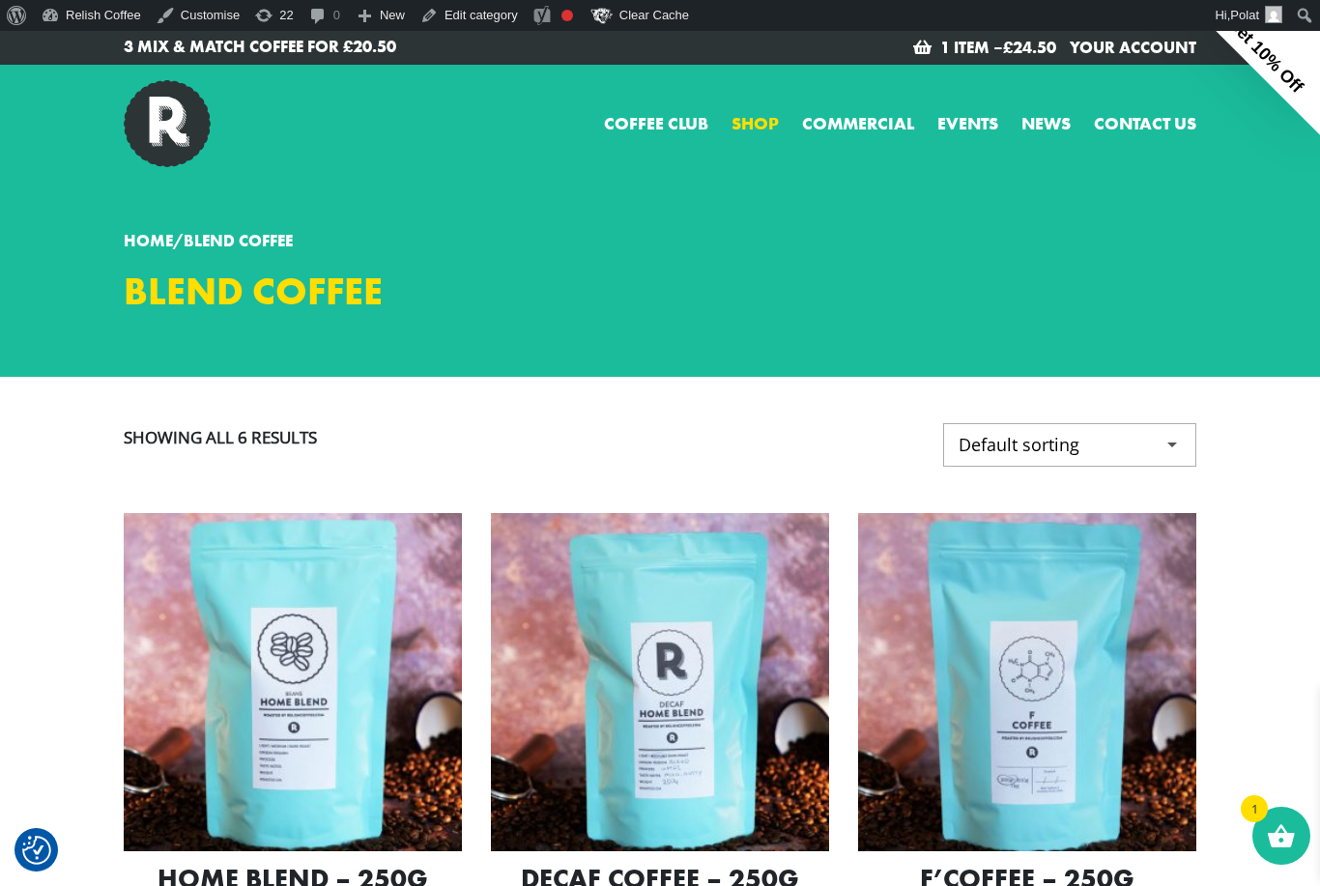
click at [756, 127] on link "Shop" at bounding box center [755, 123] width 47 height 26
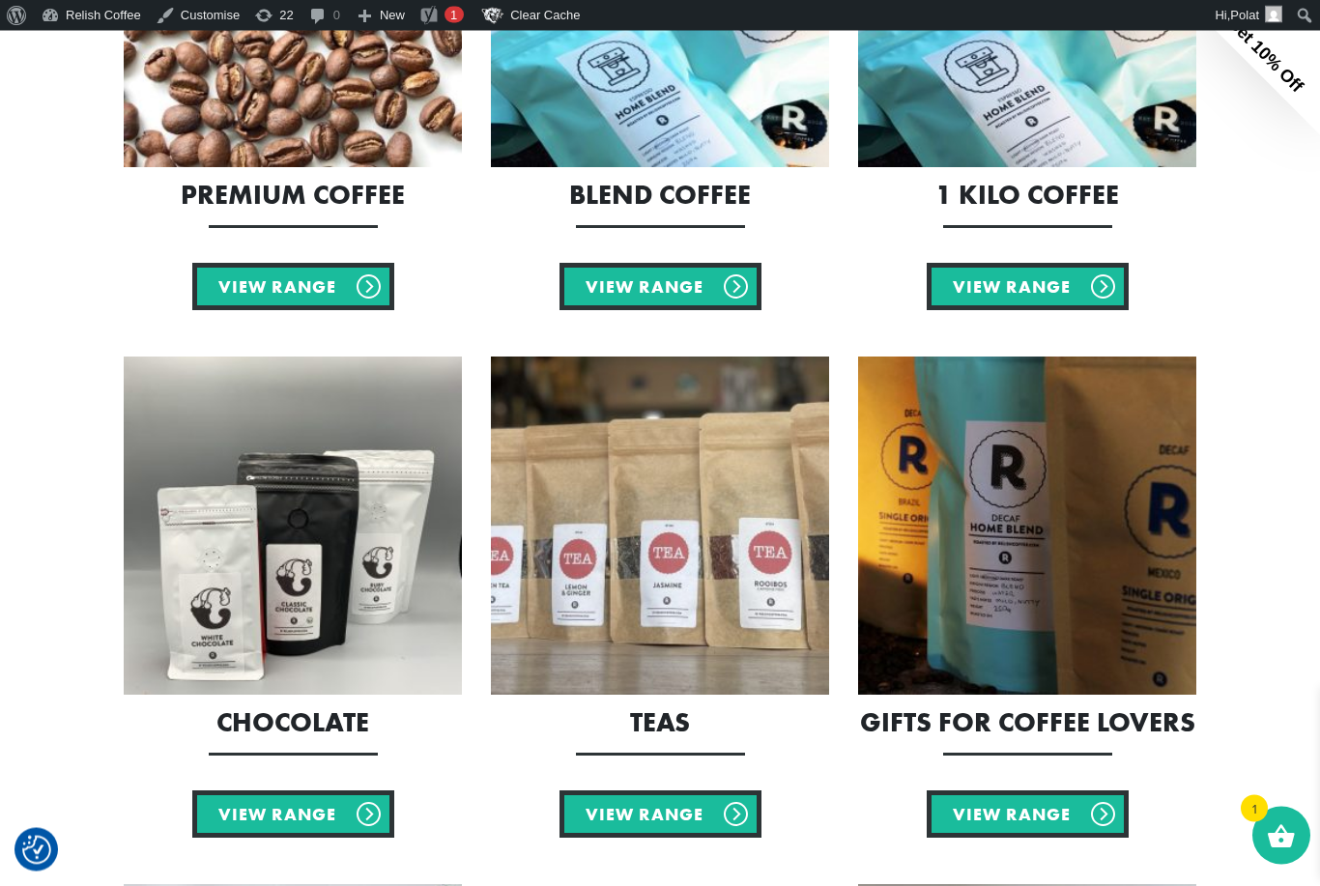
scroll to position [1162, 0]
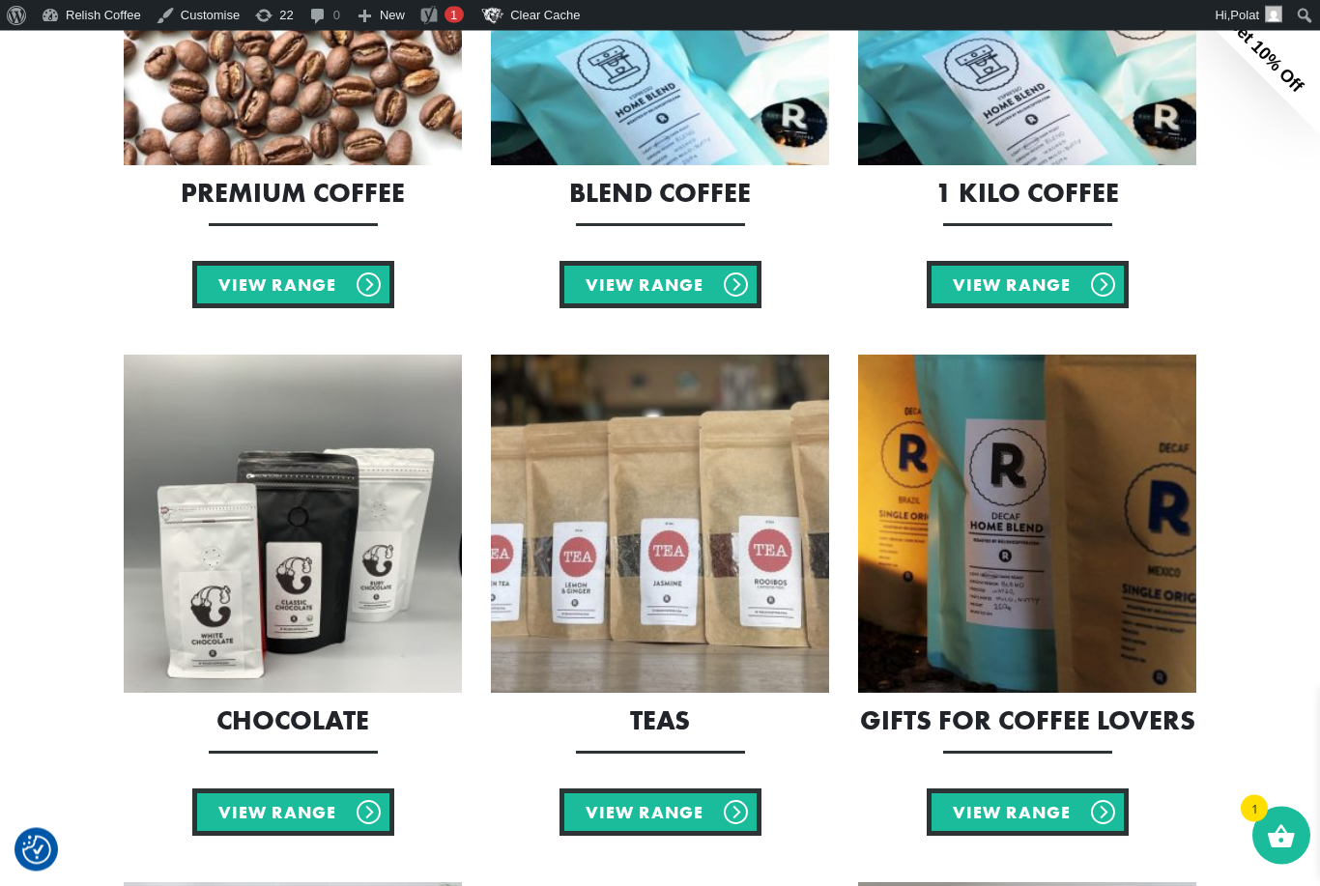
click at [971, 566] on img at bounding box center [1027, 525] width 338 height 338
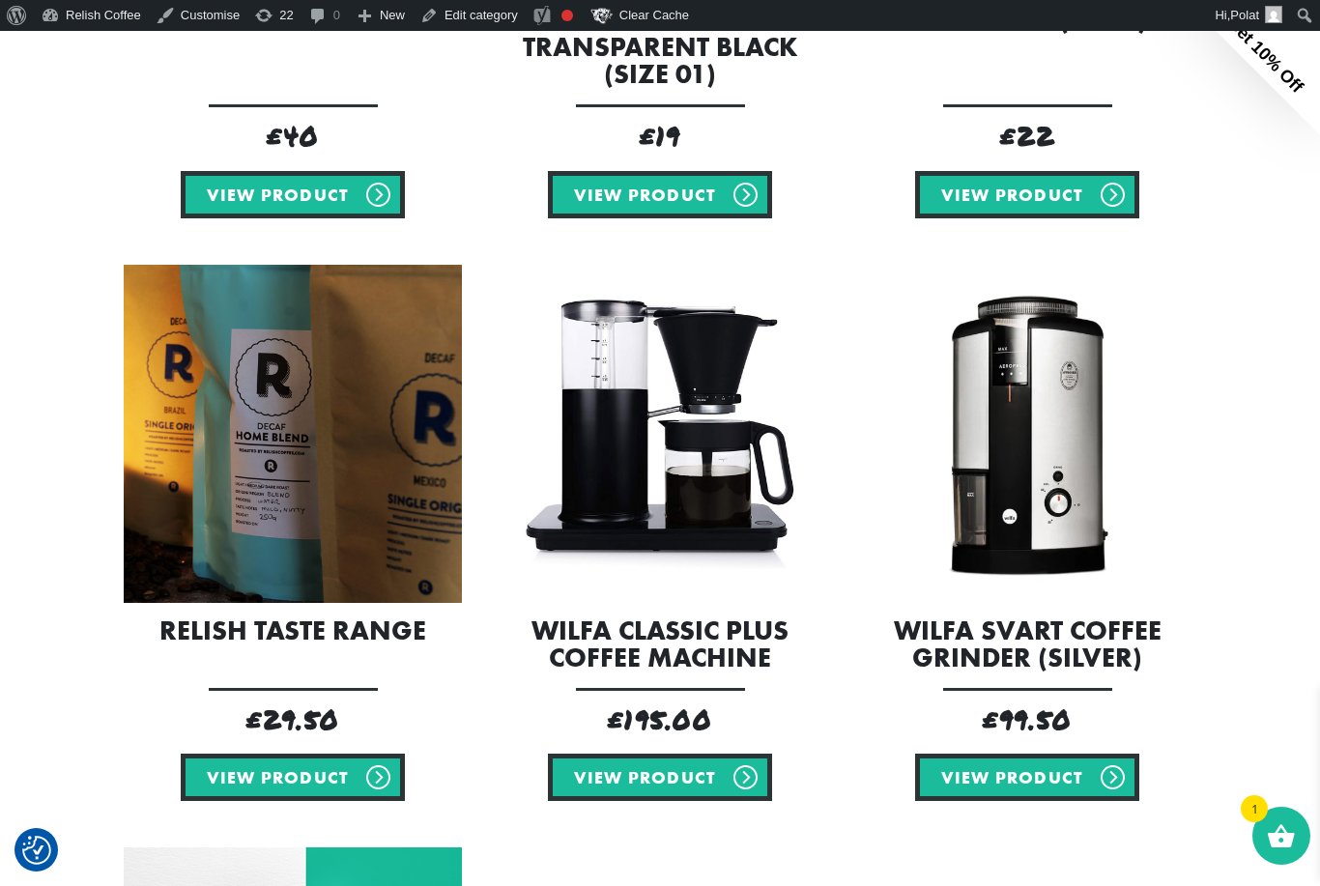
scroll to position [851, 0]
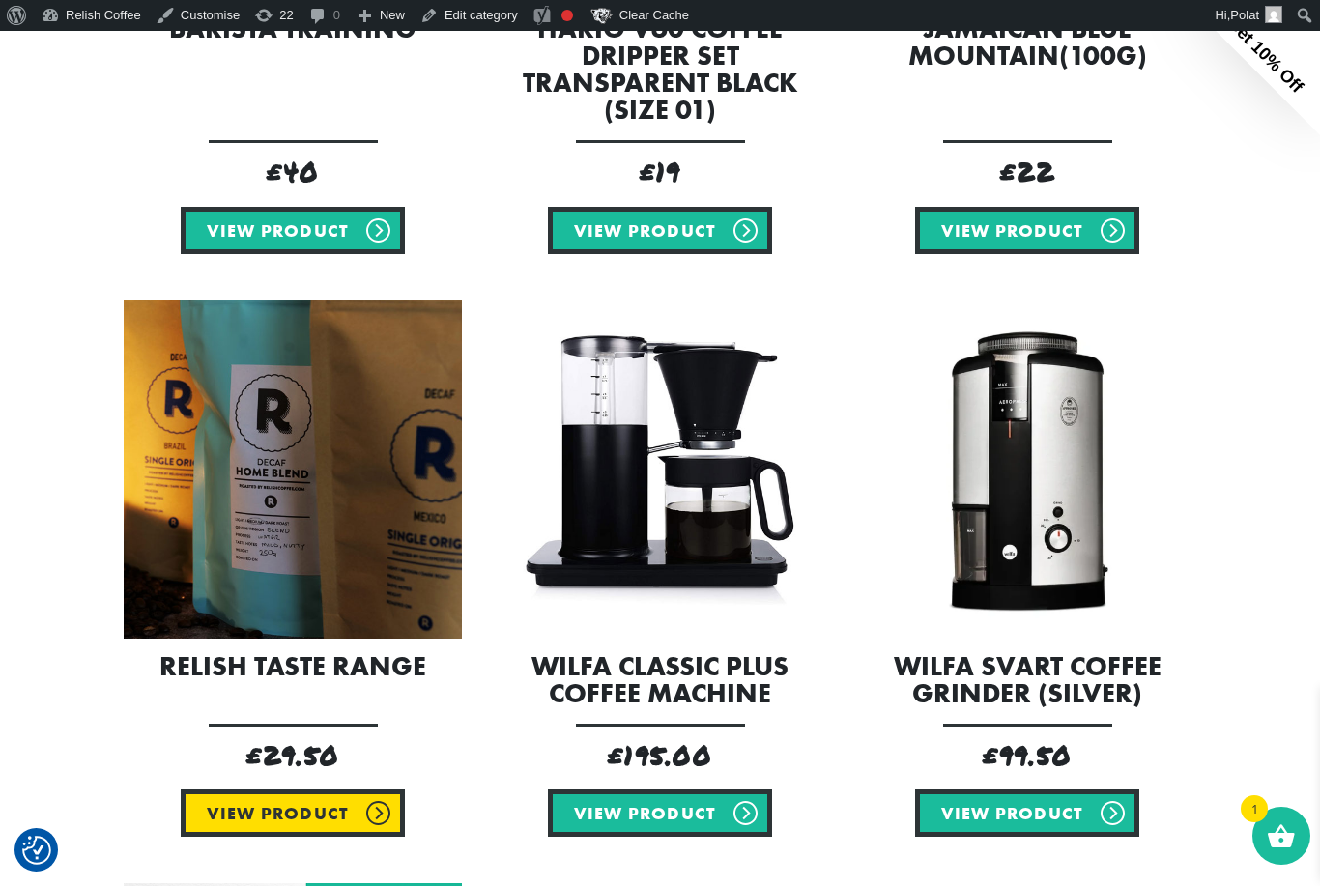
click at [261, 822] on link "View product" at bounding box center [293, 813] width 224 height 47
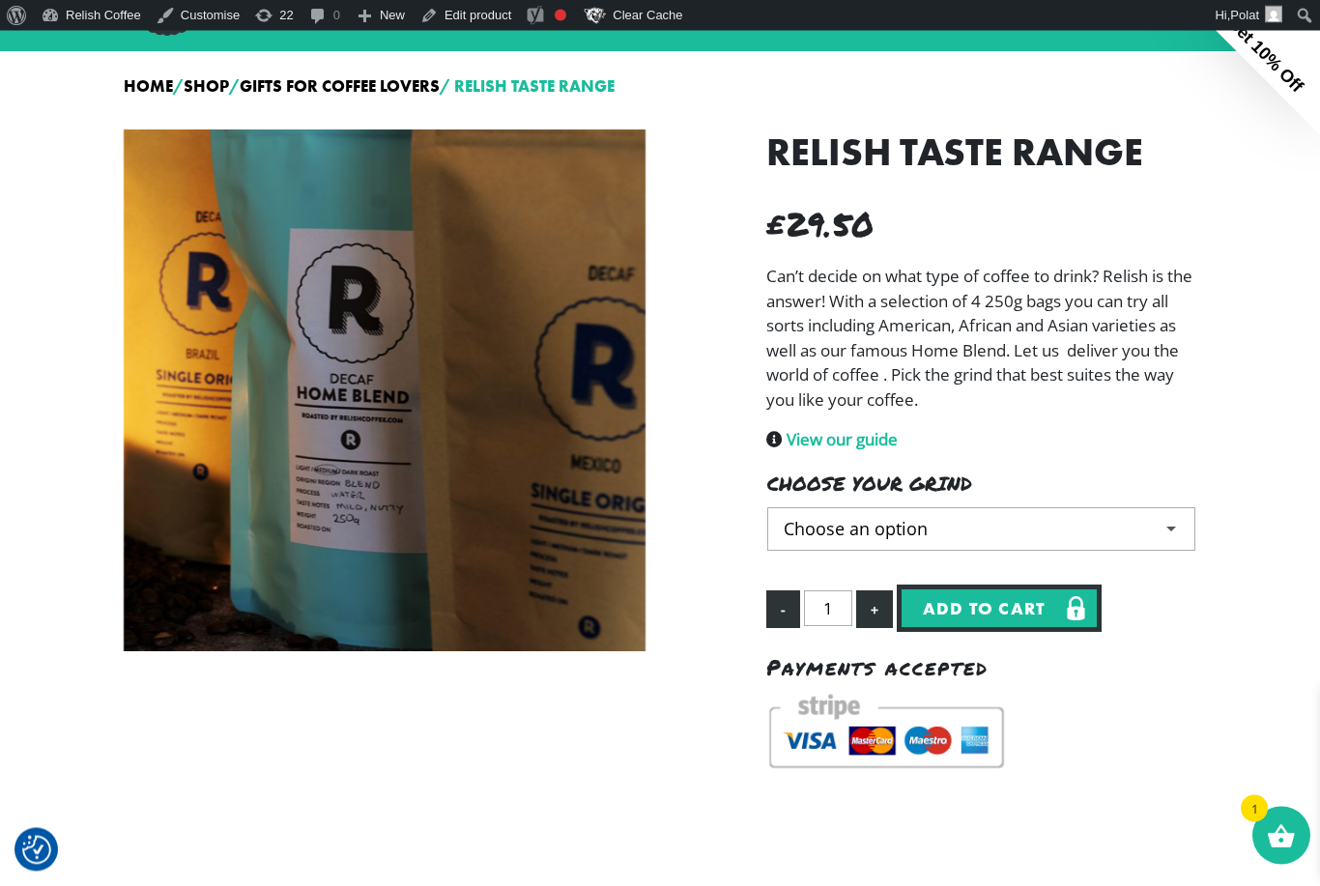
scroll to position [131, 0]
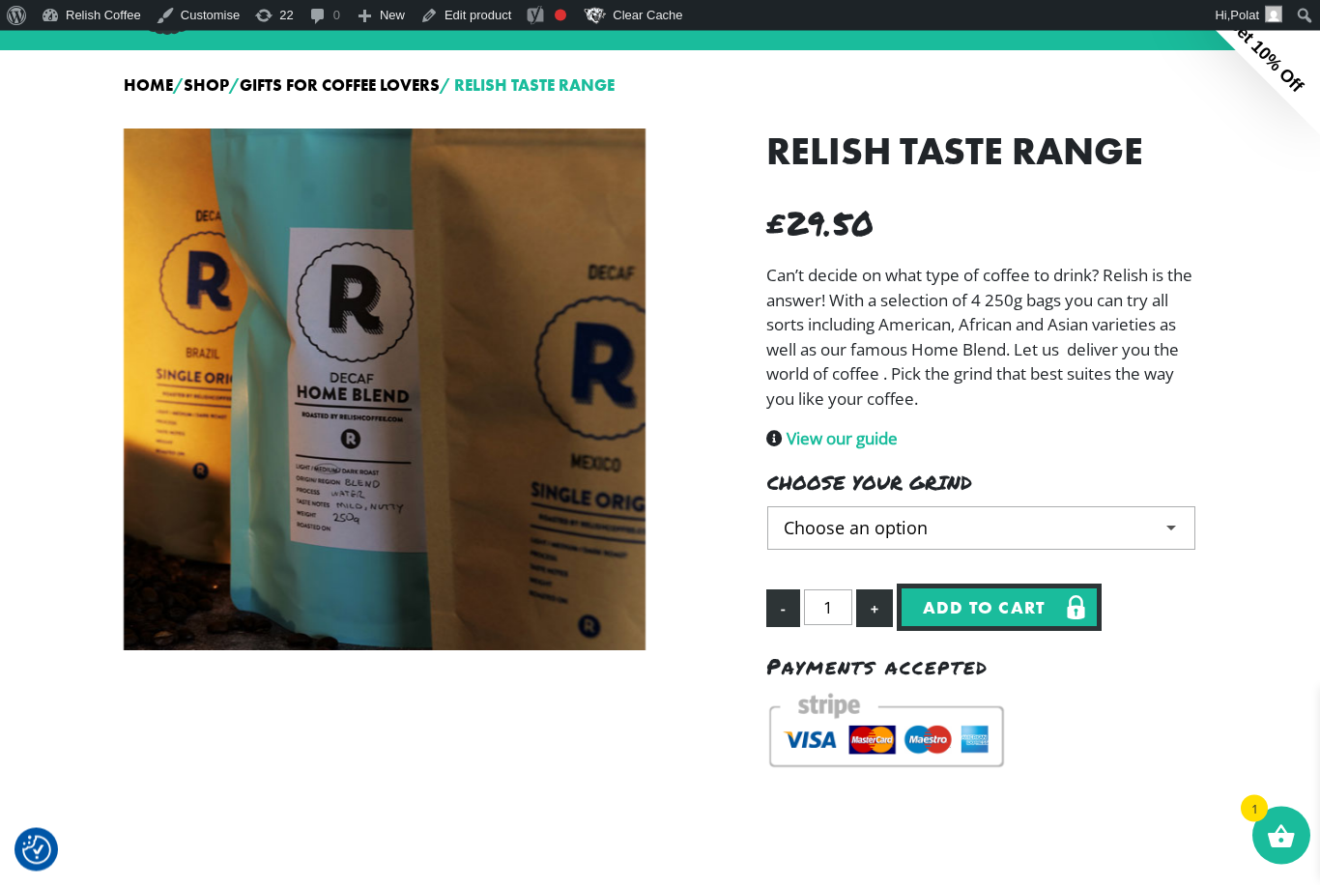
drag, startPoint x: 929, startPoint y: 538, endPoint x: 1170, endPoint y: 527, distance: 241.9
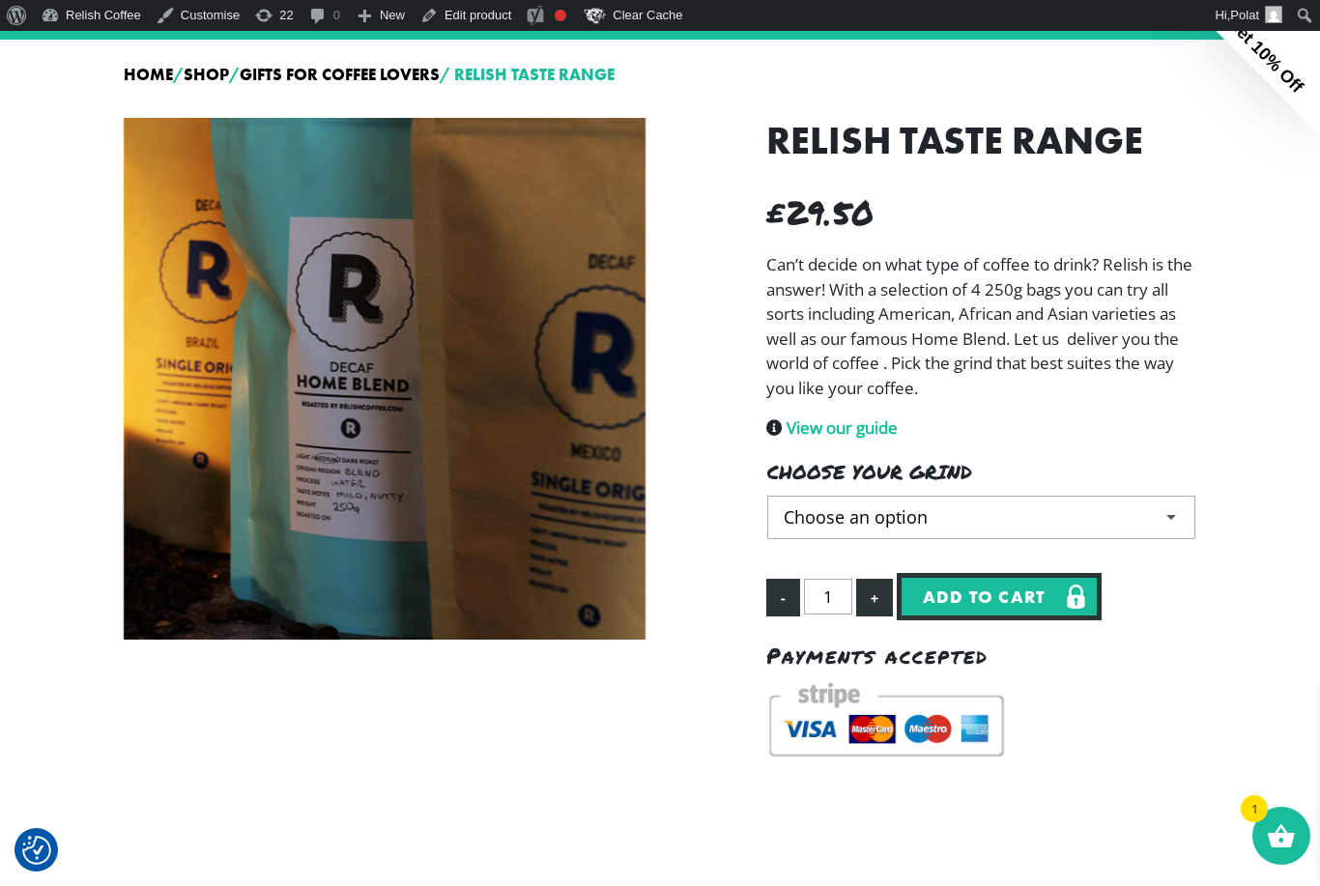
scroll to position [0, 0]
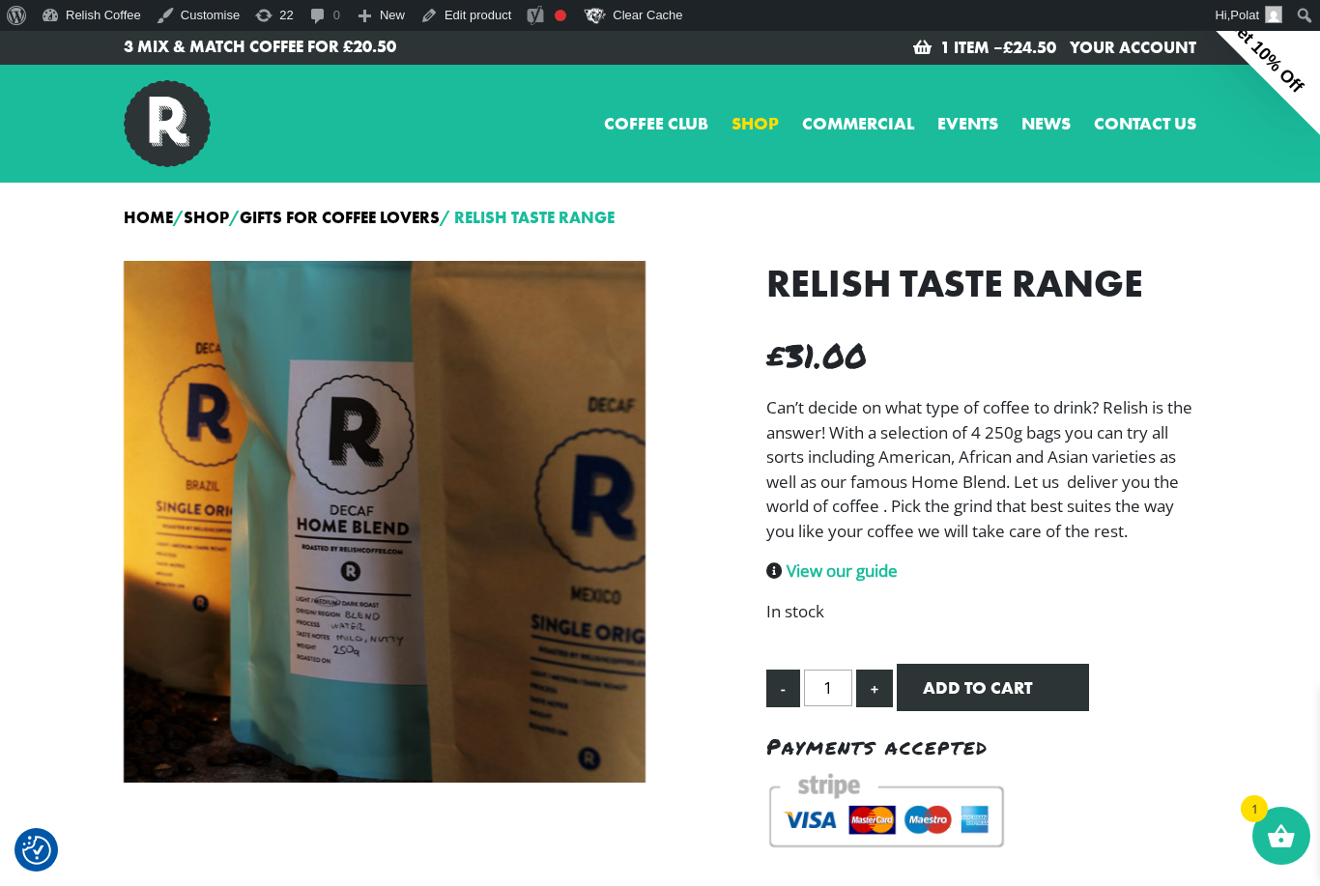
drag, startPoint x: 360, startPoint y: 332, endPoint x: 758, endPoint y: 125, distance: 449.2
click at [758, 125] on link "Shop" at bounding box center [755, 123] width 47 height 26
click at [759, 125] on link "Shop" at bounding box center [755, 123] width 47 height 26
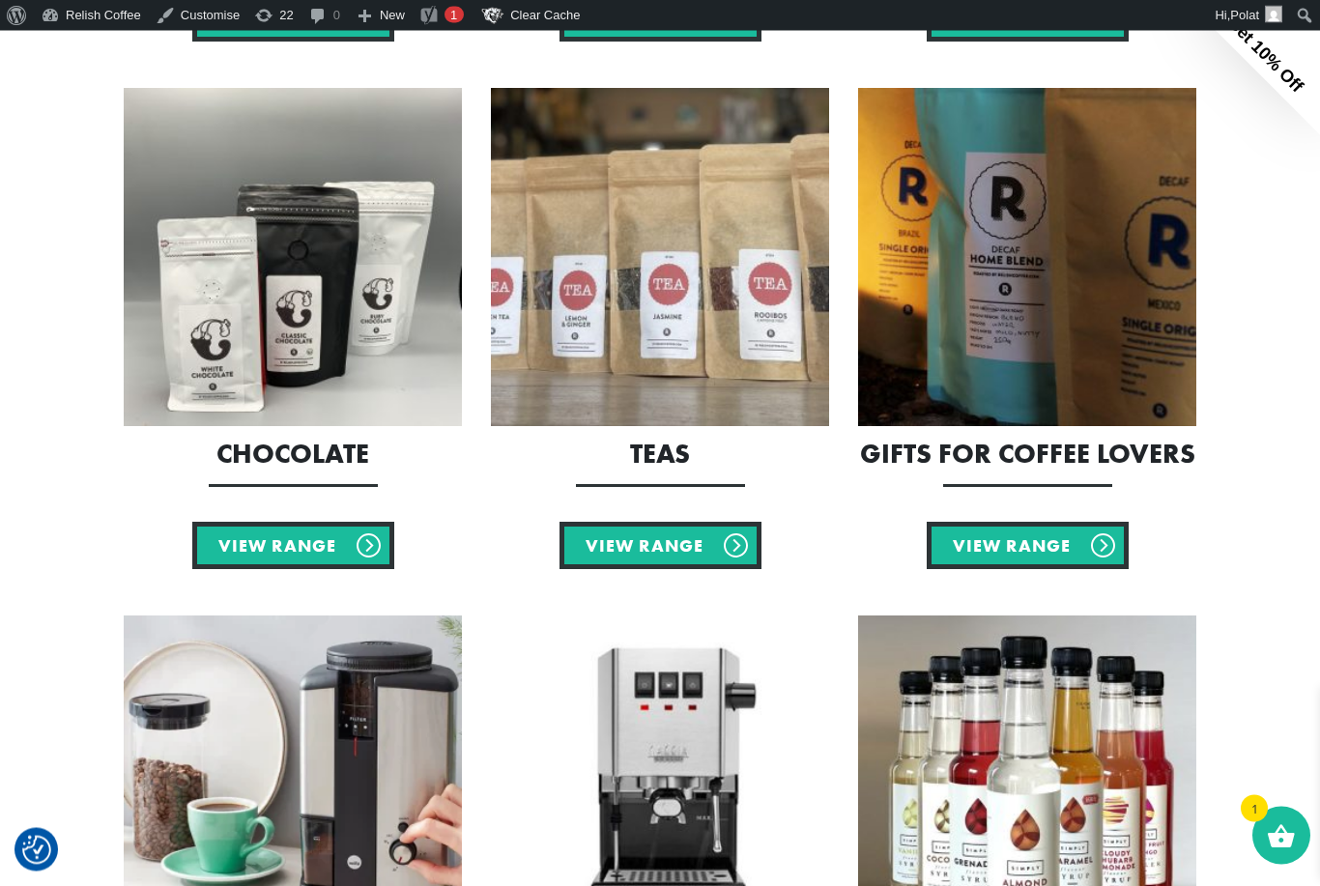
scroll to position [1486, 0]
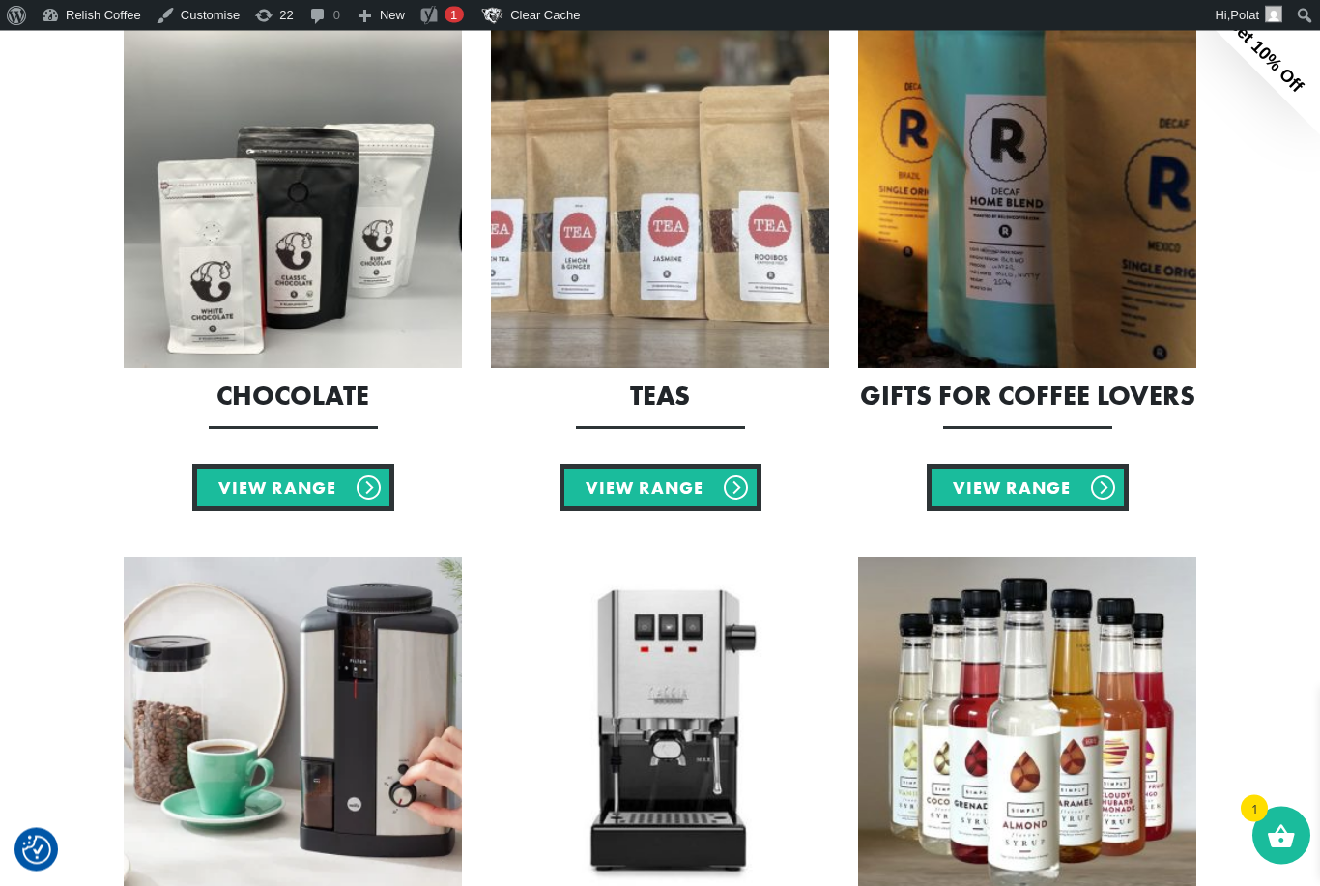
click at [1017, 227] on img at bounding box center [1027, 200] width 338 height 338
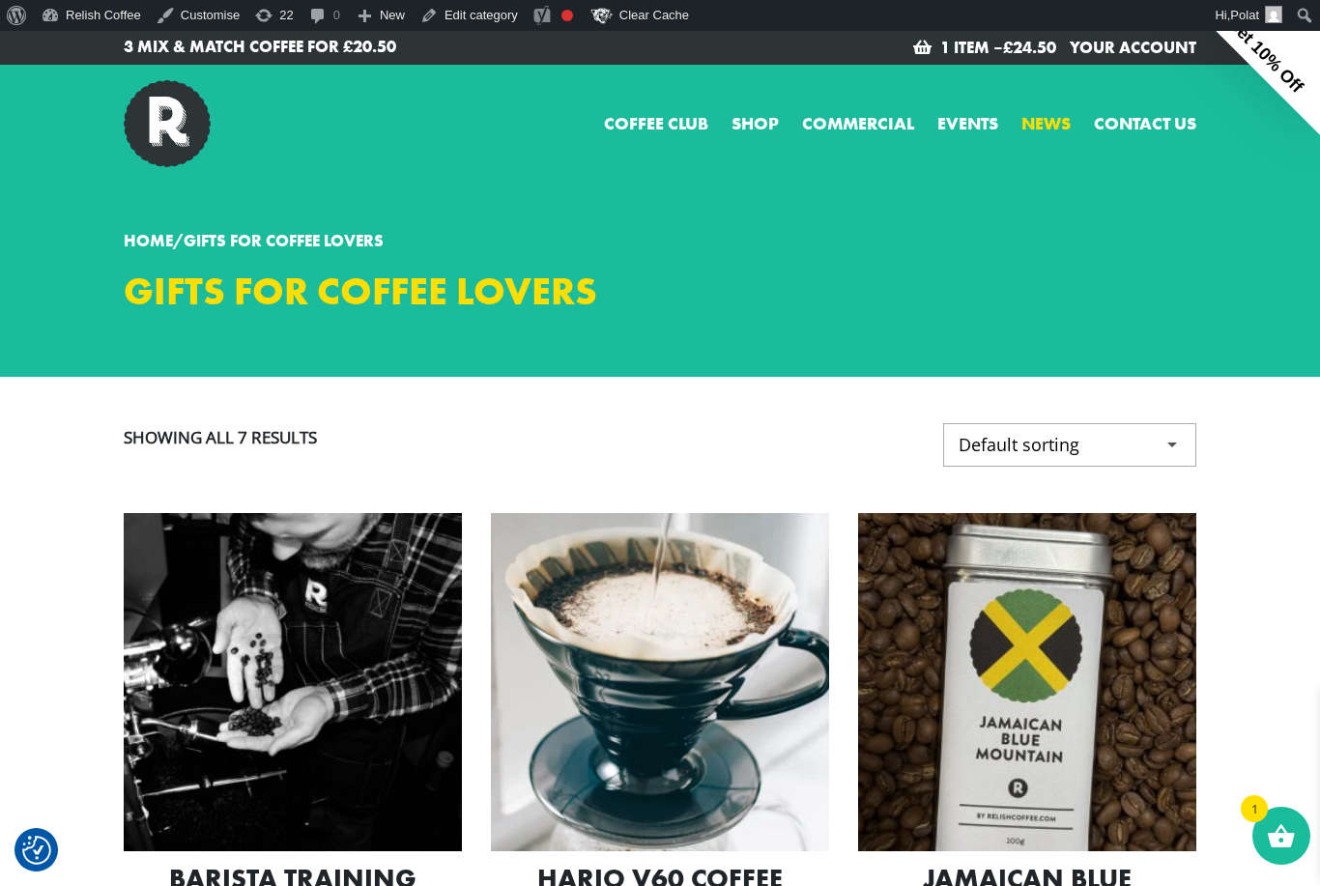
click at [1048, 118] on link "News" at bounding box center [1046, 123] width 49 height 26
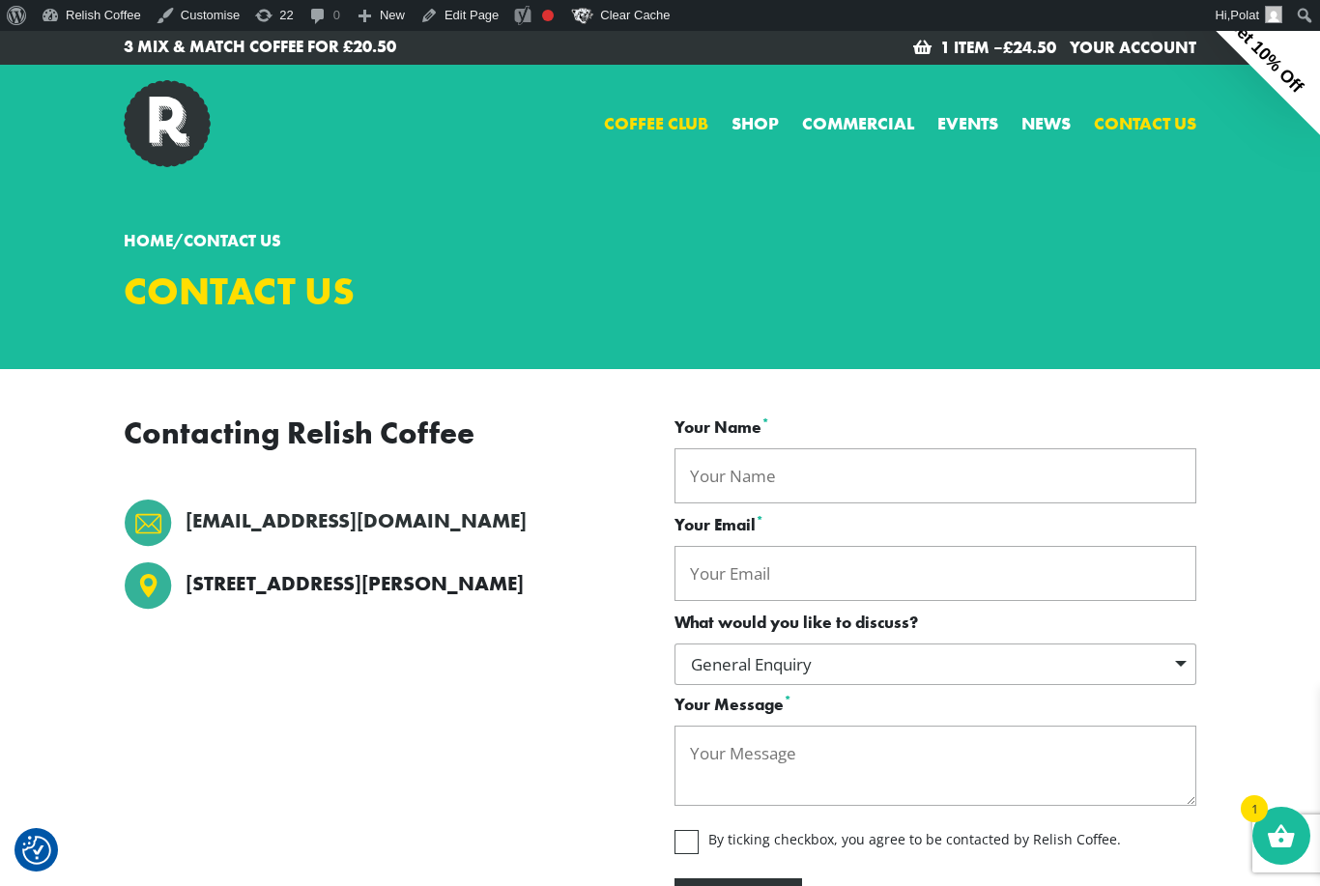
click at [655, 125] on link "Coffee Club" at bounding box center [656, 123] width 104 height 26
